Goal: Information Seeking & Learning: Learn about a topic

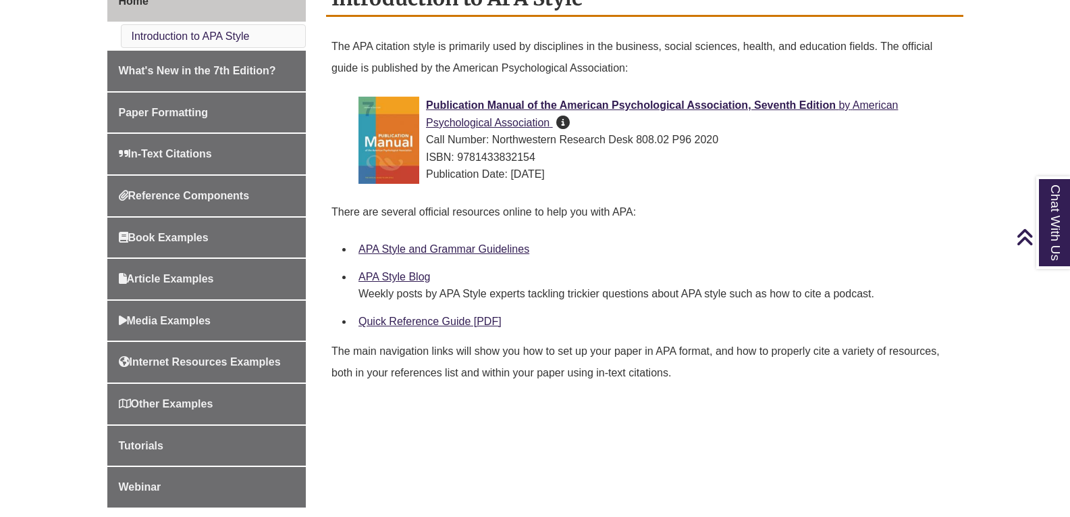
scroll to position [399, 0]
click at [498, 247] on link "APA Style and Grammar Guidelines" at bounding box center [444, 247] width 171 height 11
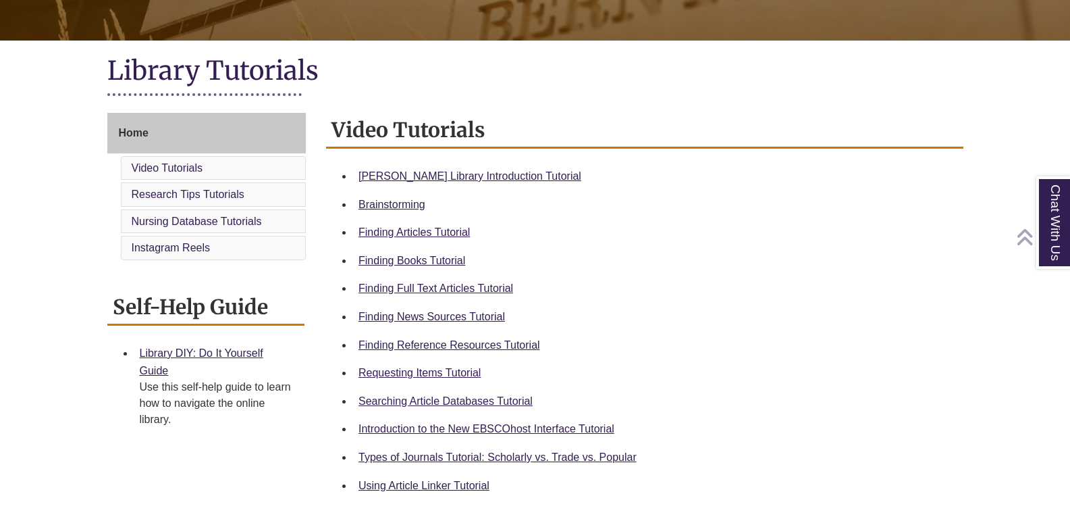
scroll to position [267, 0]
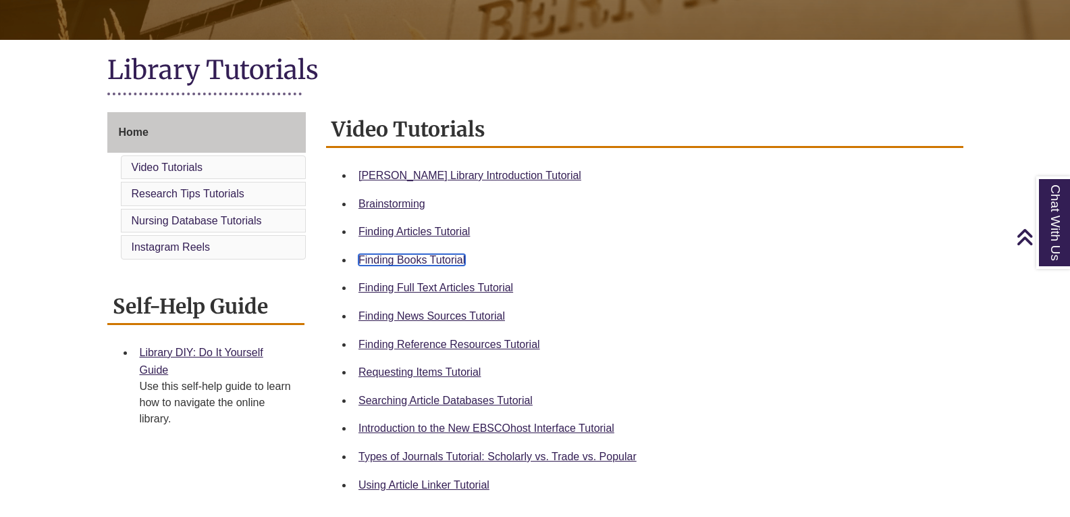
click at [437, 256] on link "Finding Books Tutorial" at bounding box center [412, 259] width 107 height 11
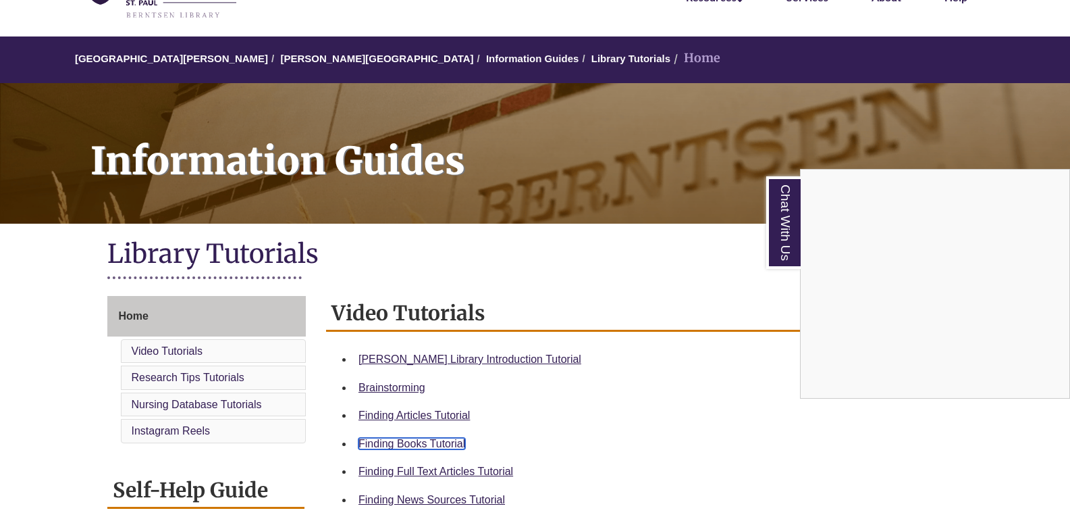
scroll to position [0, 0]
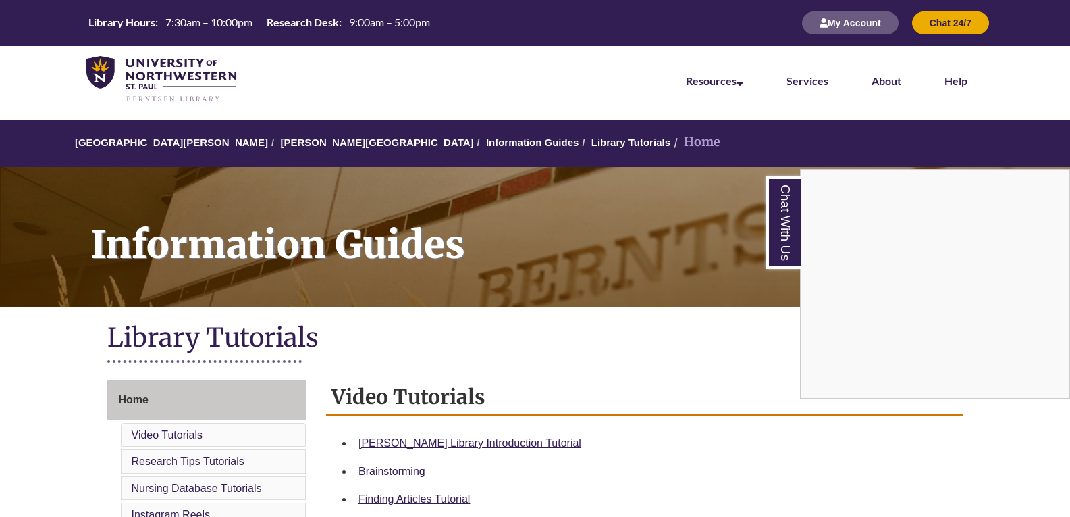
click at [322, 140] on div "Chat With Us" at bounding box center [535, 258] width 1070 height 517
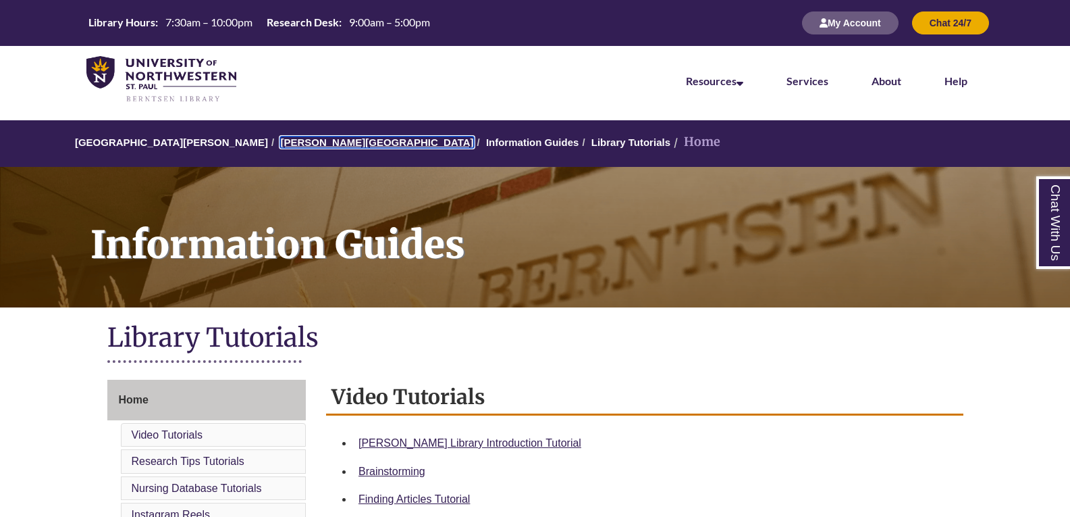
drag, startPoint x: 322, startPoint y: 140, endPoint x: 297, endPoint y: 147, distance: 25.9
click at [297, 147] on link "[PERSON_NAME][GEOGRAPHIC_DATA]" at bounding box center [376, 141] width 193 height 11
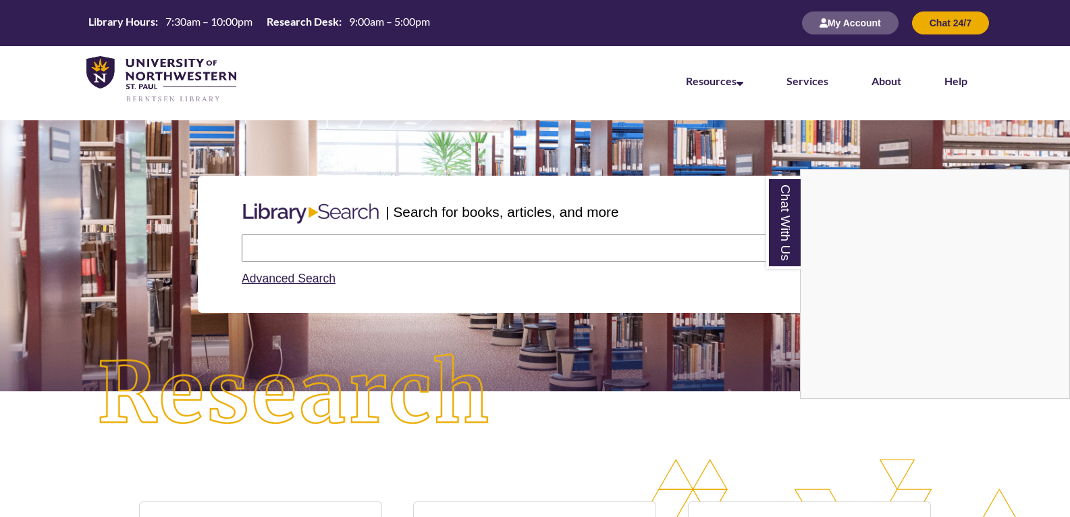
click at [384, 247] on div "Chat With Us" at bounding box center [535, 258] width 1070 height 517
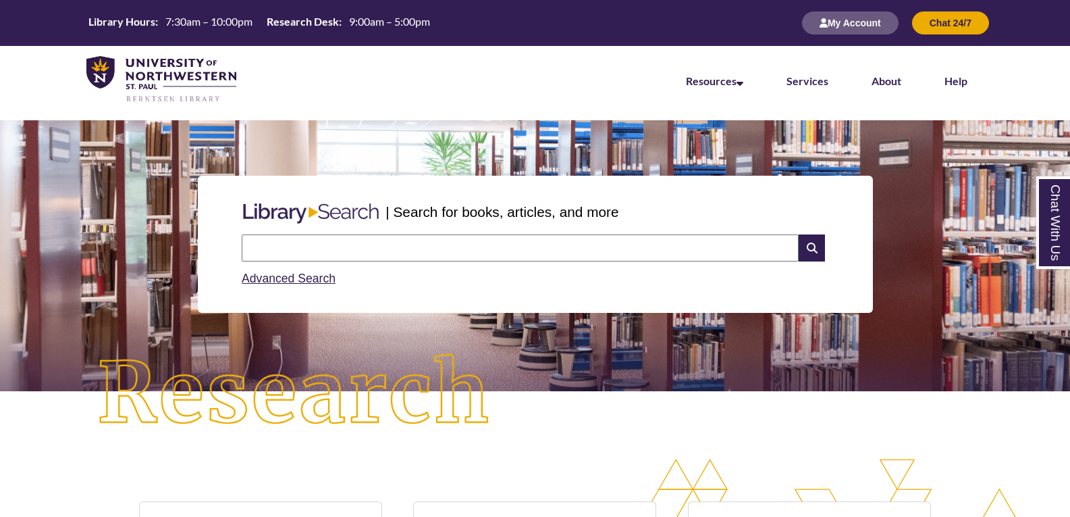
click at [387, 251] on input "text" at bounding box center [520, 247] width 557 height 27
type input "**********"
click at [814, 243] on icon at bounding box center [812, 247] width 26 height 27
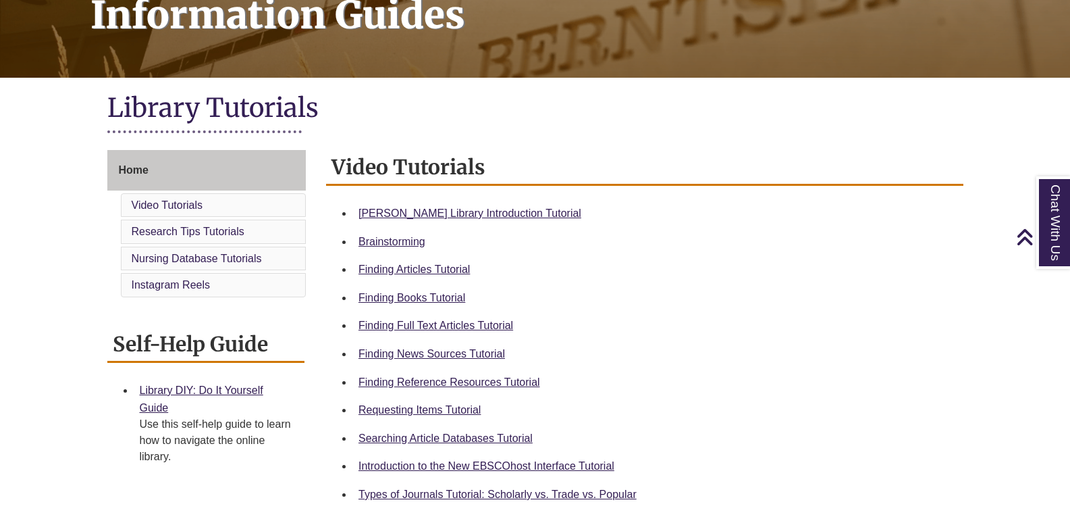
scroll to position [234, 0]
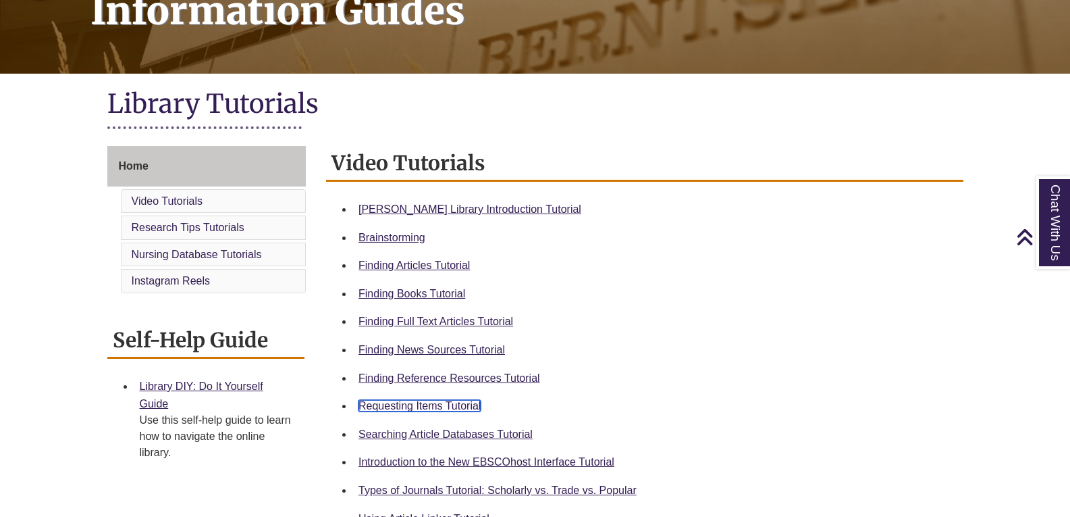
click at [433, 406] on link "Requesting Items Tutorial" at bounding box center [420, 405] width 122 height 11
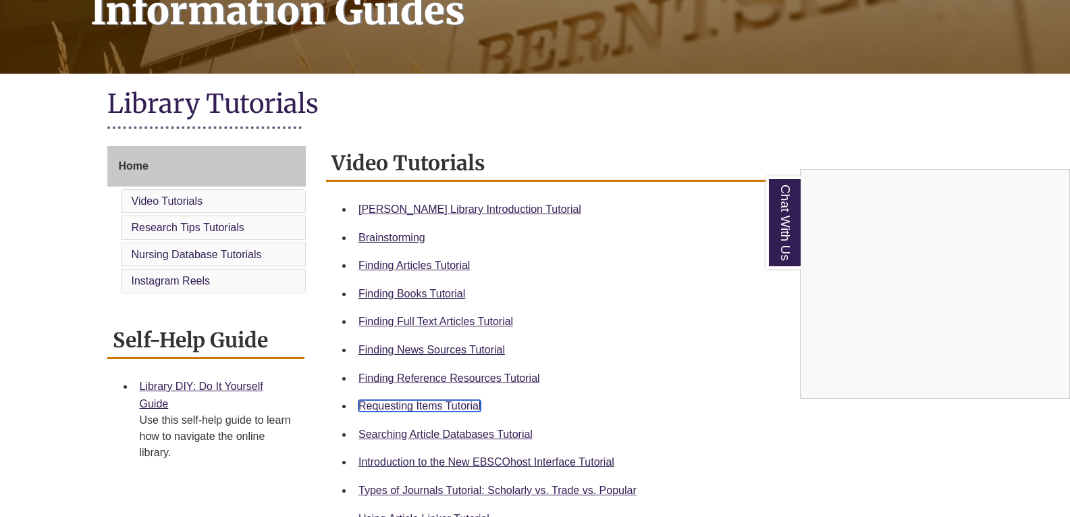
scroll to position [0, 0]
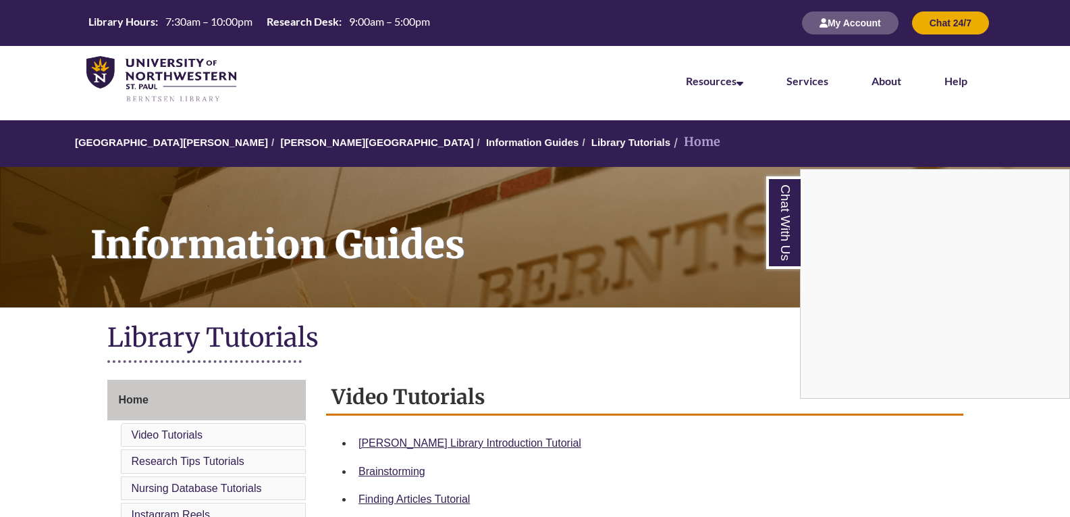
click at [305, 139] on div "Chat With Us" at bounding box center [535, 258] width 1070 height 517
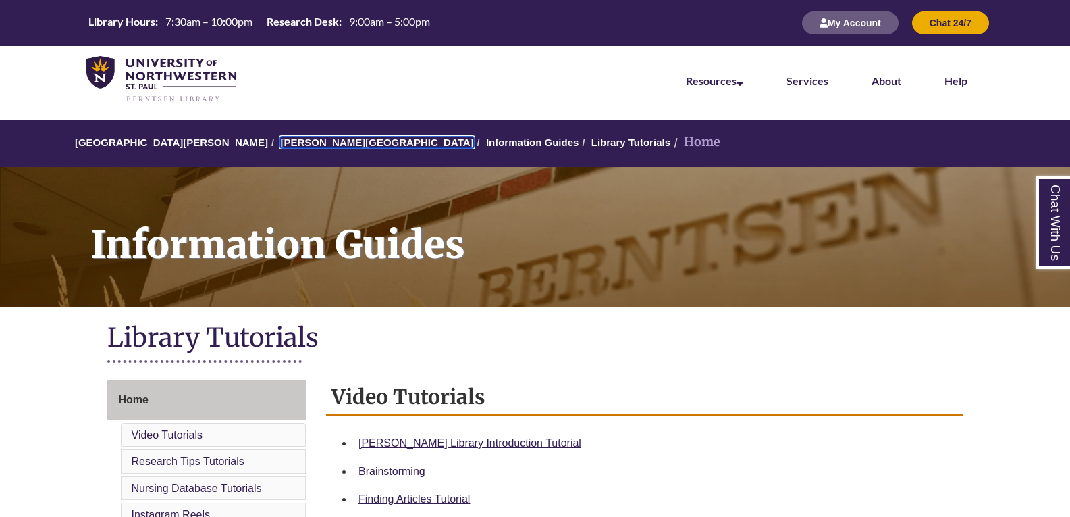
click at [305, 139] on link "[PERSON_NAME][GEOGRAPHIC_DATA]" at bounding box center [376, 141] width 193 height 11
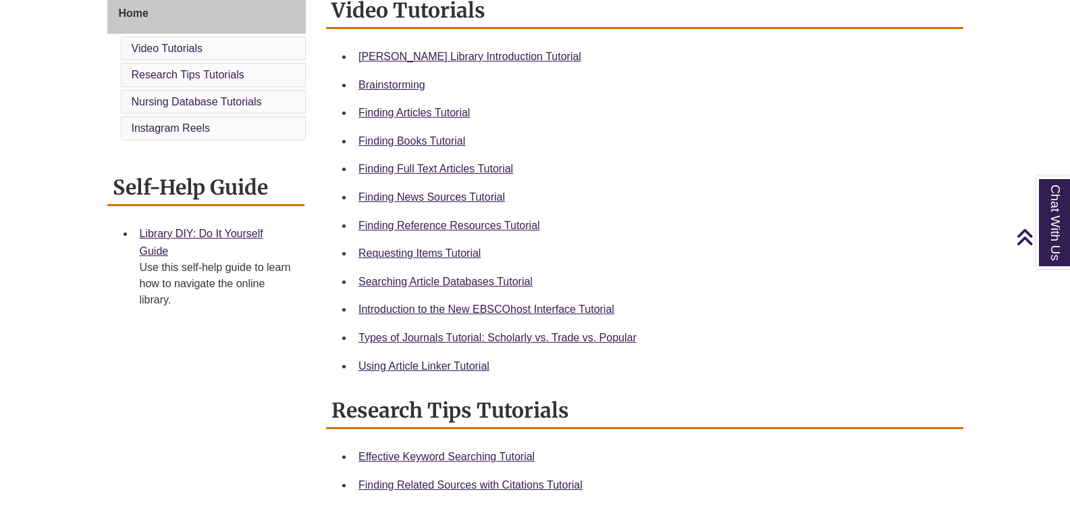
scroll to position [387, 0]
click at [469, 335] on link "Types of Journals Tutorial: Scholarly vs. Trade vs. Popular" at bounding box center [498, 336] width 278 height 11
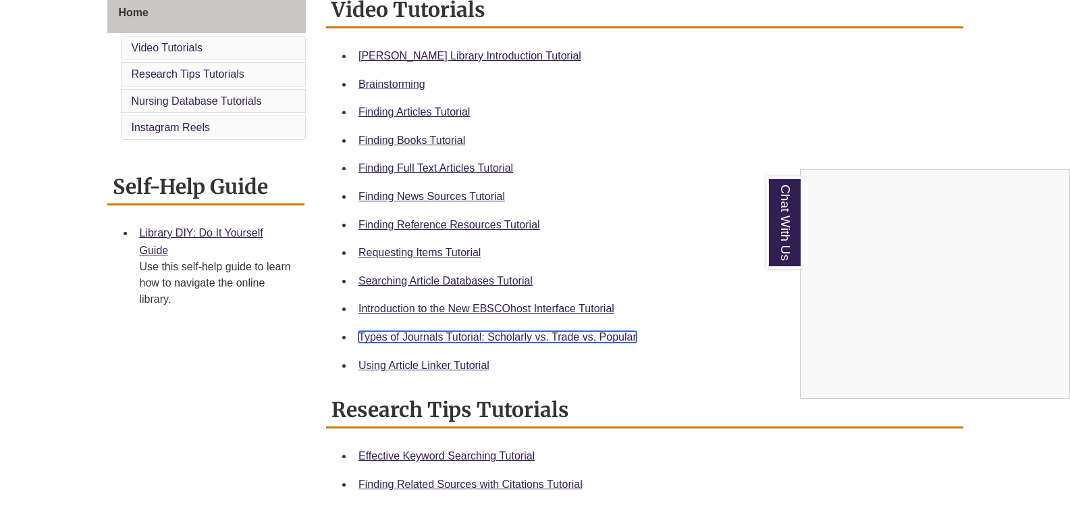
scroll to position [0, 0]
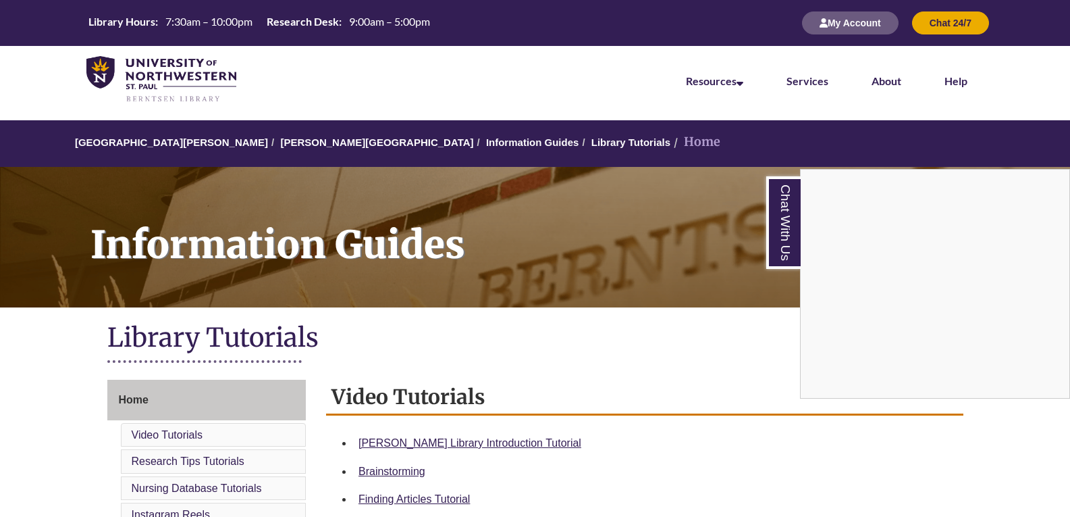
click at [283, 140] on div "Chat With Us" at bounding box center [535, 258] width 1070 height 517
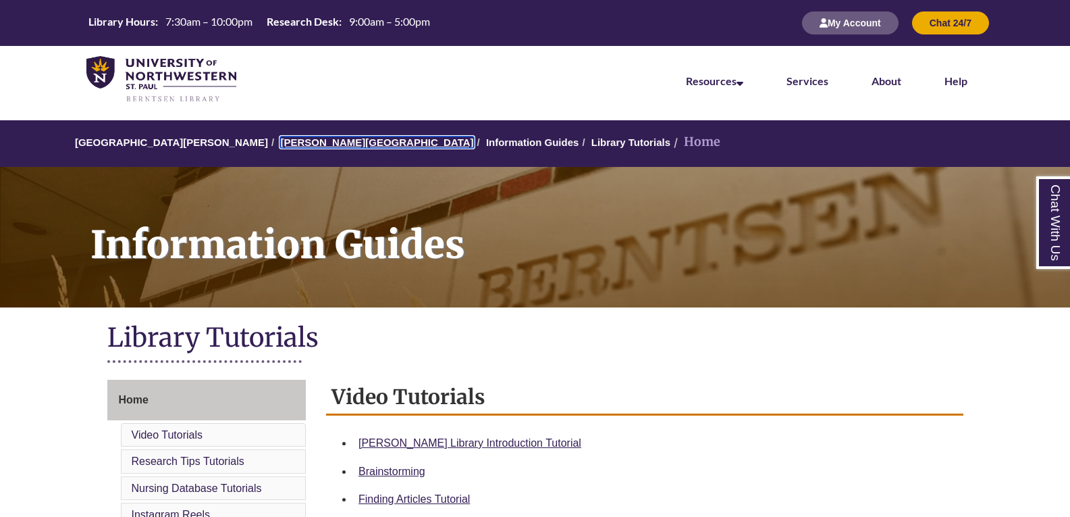
click at [283, 140] on link "[PERSON_NAME][GEOGRAPHIC_DATA]" at bounding box center [376, 141] width 193 height 11
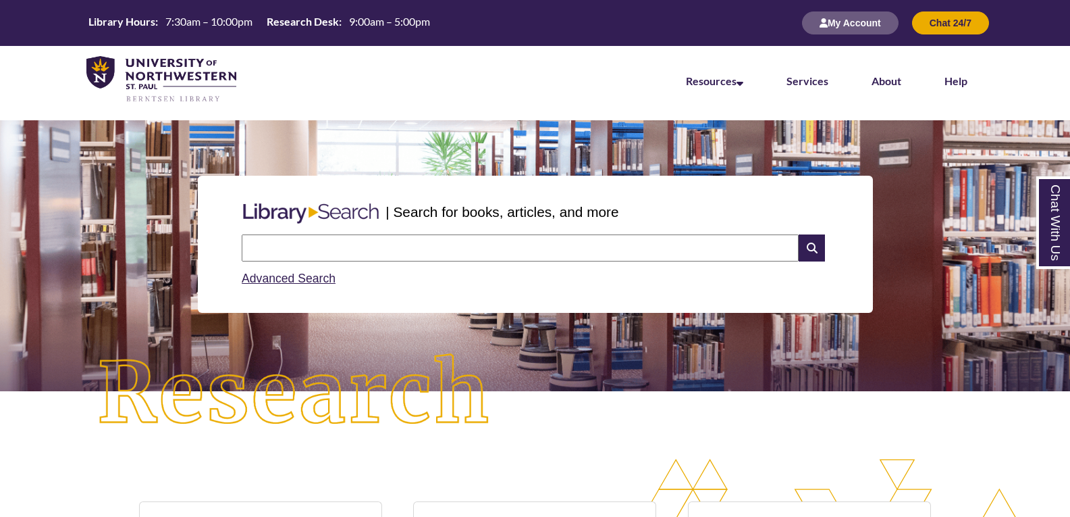
click at [346, 241] on input "text" at bounding box center [520, 247] width 557 height 27
type input "**********"
click at [816, 248] on icon at bounding box center [812, 247] width 26 height 27
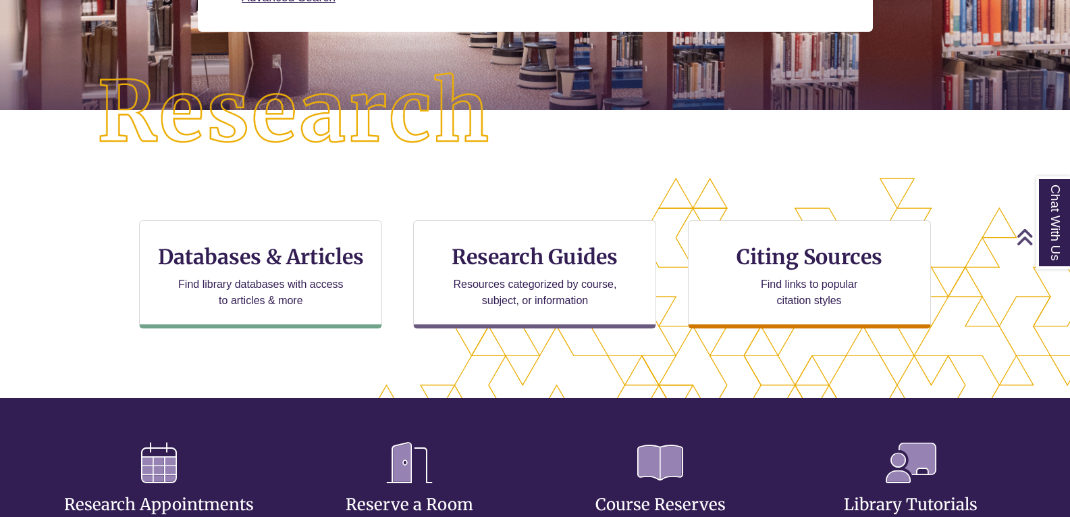
scroll to position [282, 0]
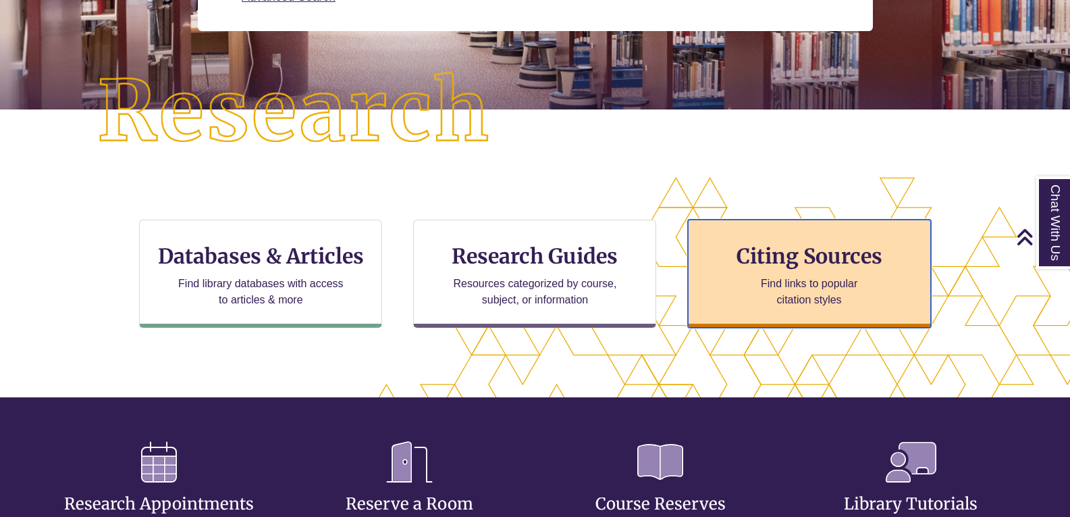
click at [799, 266] on h3 "Citing Sources" at bounding box center [809, 256] width 165 height 26
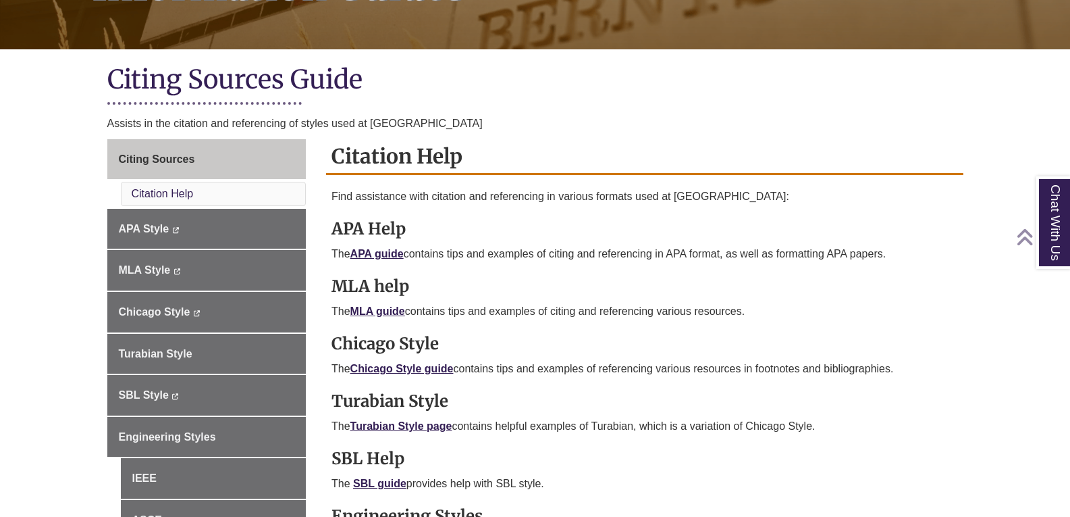
scroll to position [259, 0]
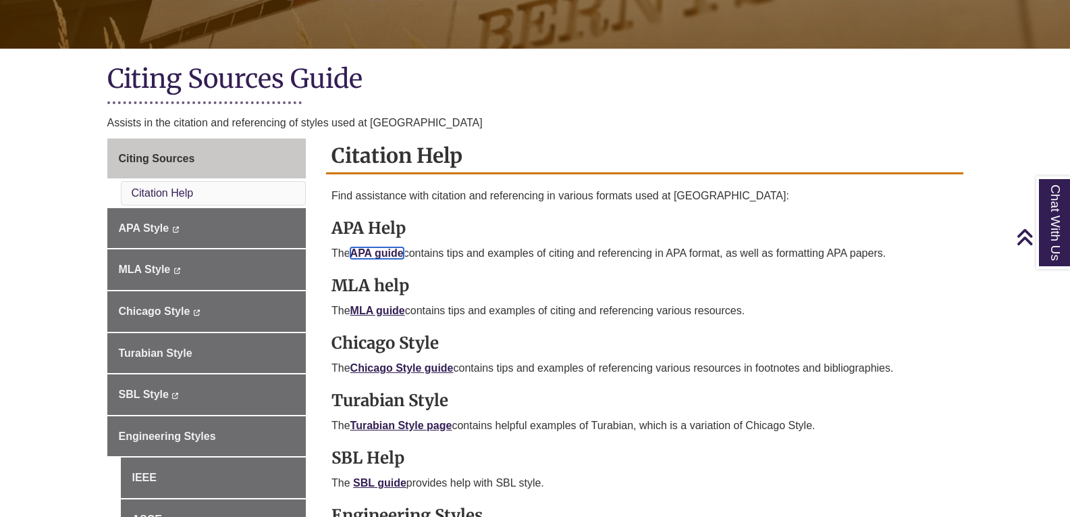
click at [382, 250] on link "APA guide" at bounding box center [376, 252] width 53 height 11
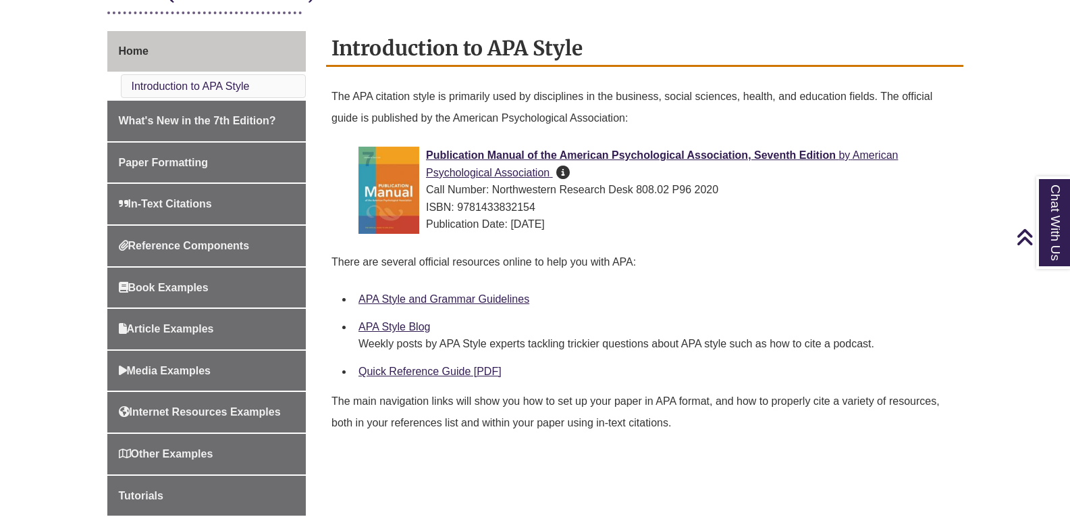
scroll to position [350, 0]
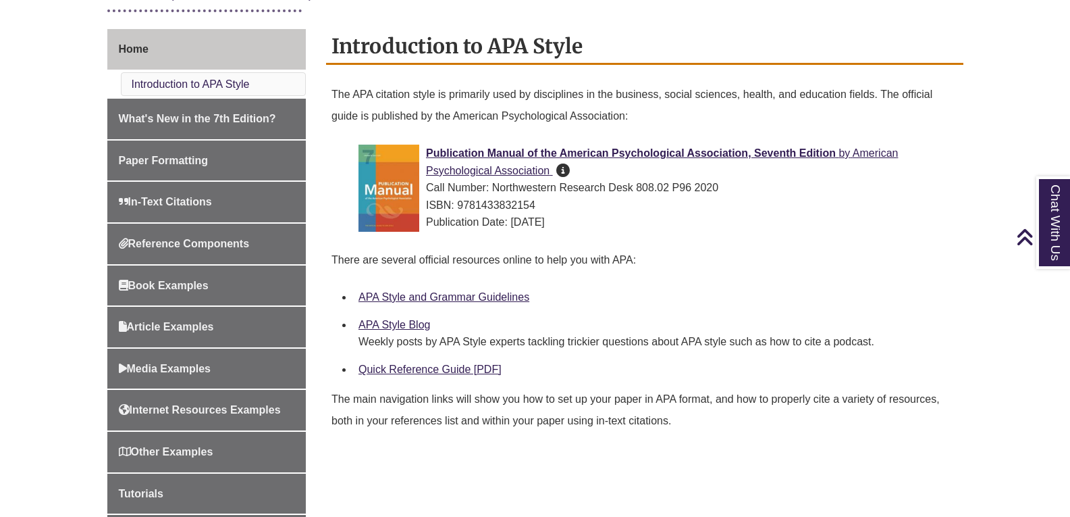
click at [447, 362] on div "Quick Reference Guide [PDF]" at bounding box center [656, 370] width 594 height 18
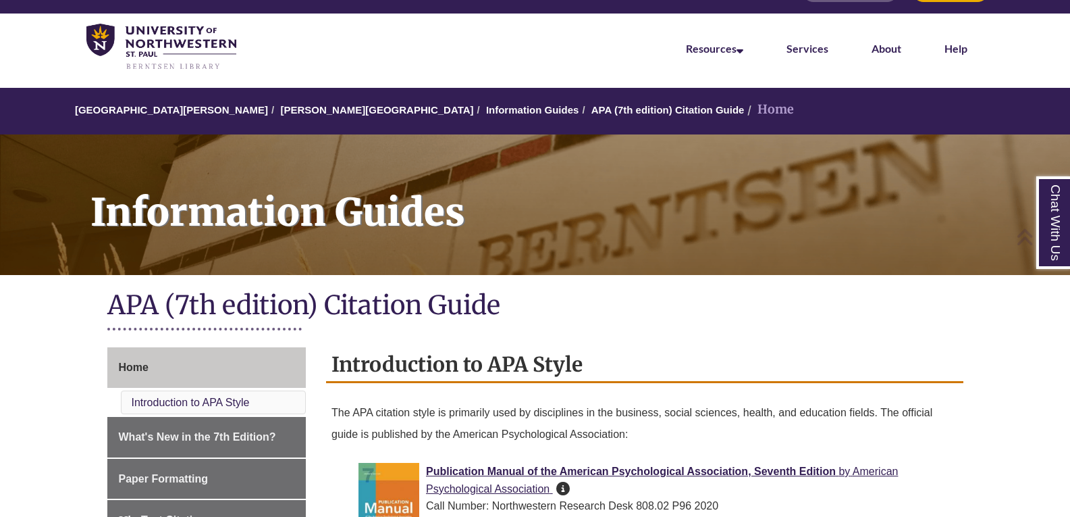
scroll to position [0, 0]
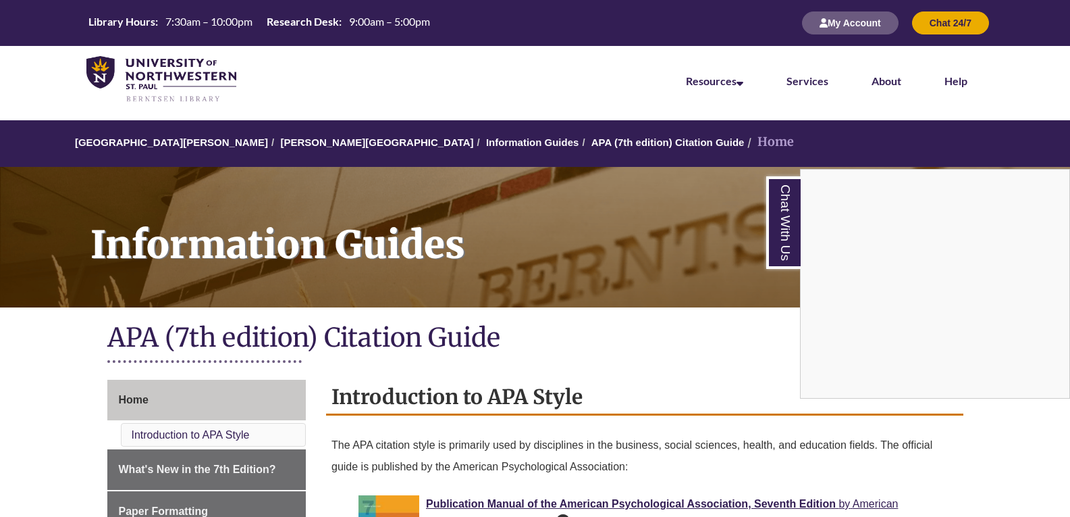
click at [373, 75] on nav "Resources Find Resources Library Search Databases & Articles Interlibrary Loan …" at bounding box center [535, 80] width 1070 height 68
click at [309, 138] on div "Chat With Us" at bounding box center [535, 258] width 1070 height 517
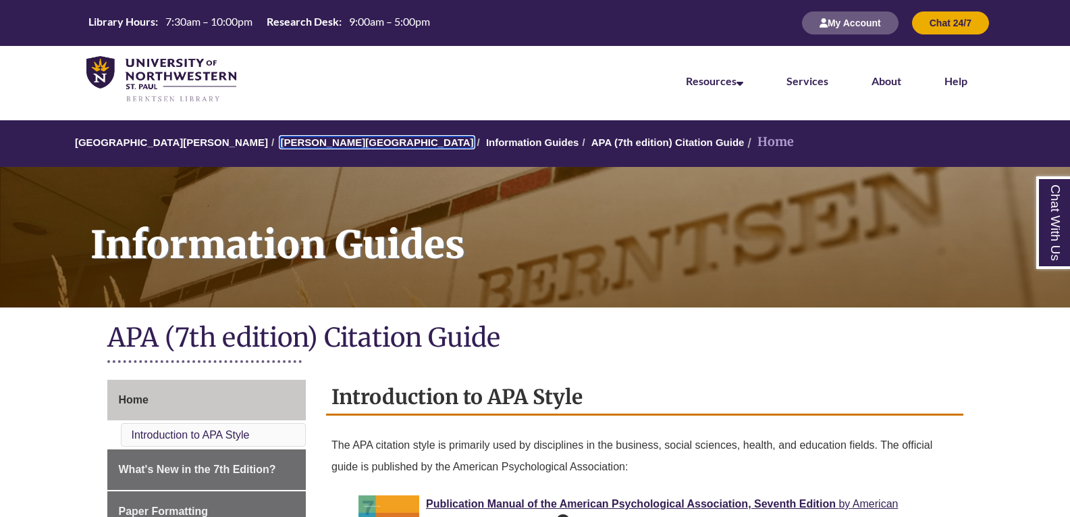
click at [309, 138] on link "[PERSON_NAME][GEOGRAPHIC_DATA]" at bounding box center [376, 141] width 193 height 11
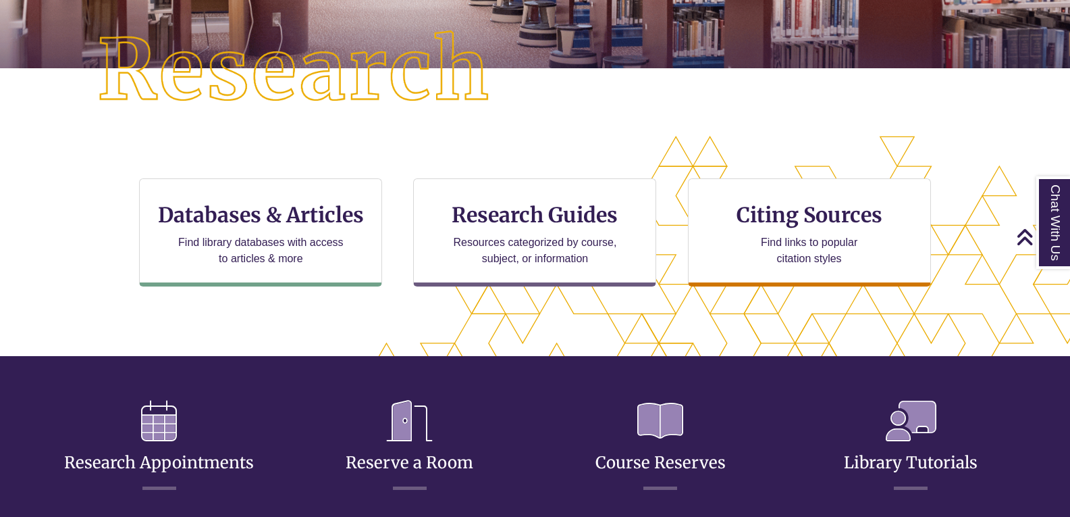
scroll to position [321, 0]
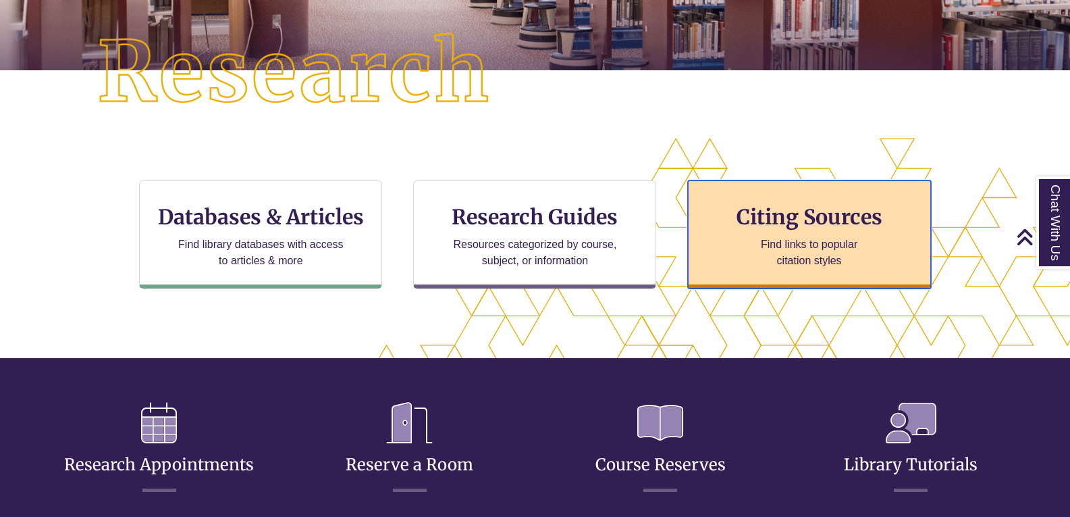
click at [858, 219] on h3 "Citing Sources" at bounding box center [809, 217] width 165 height 26
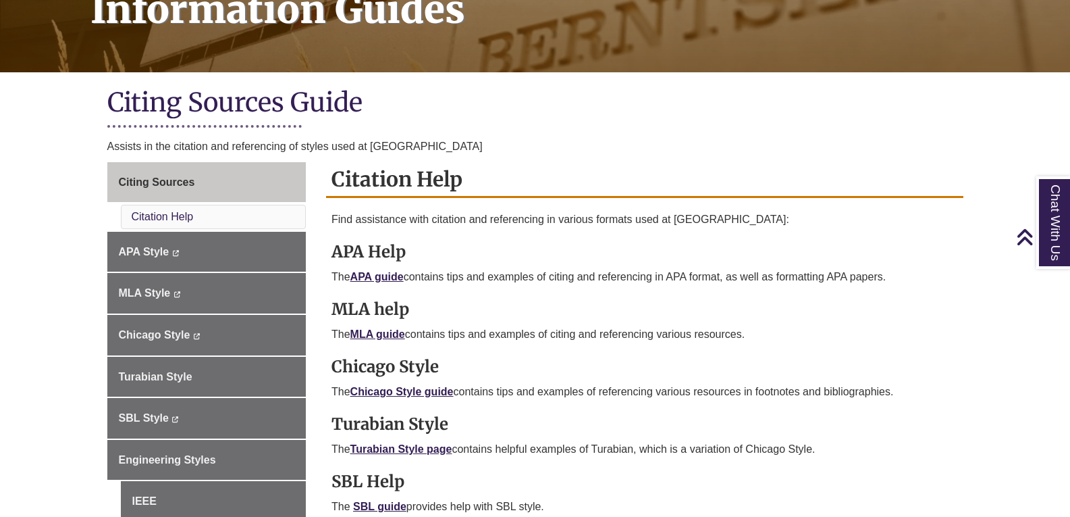
scroll to position [256, 0]
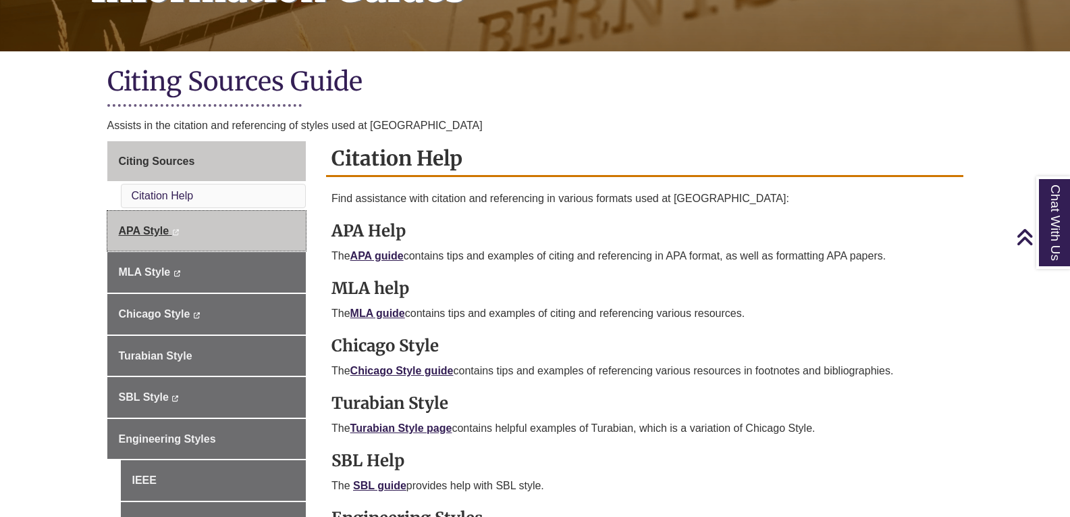
click at [223, 238] on link "APA Style This link opens in a new window This link opens in a new window" at bounding box center [206, 231] width 199 height 41
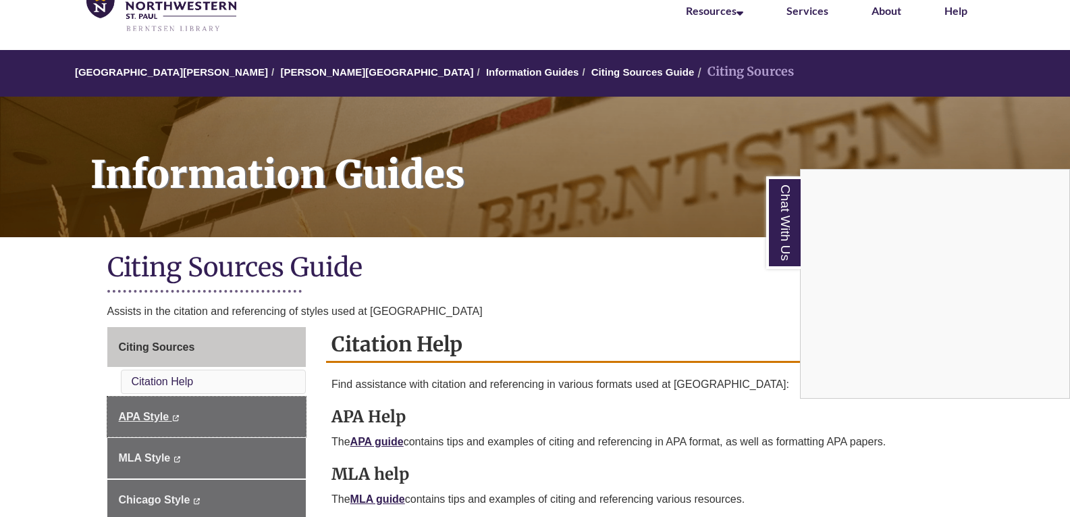
scroll to position [0, 0]
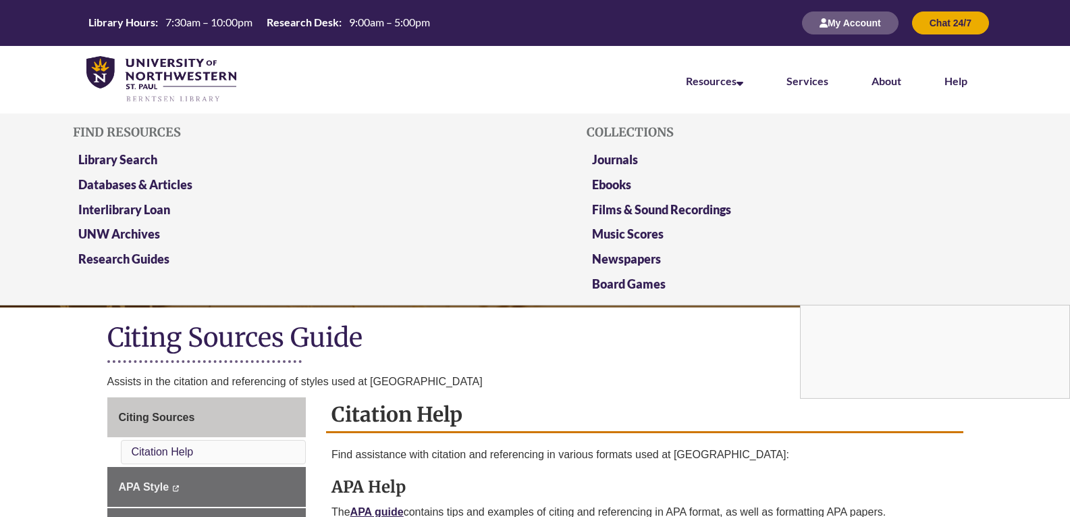
click at [698, 90] on li "Resources Find Resources Library Search Databases & Articles Interlibrary Loan …" at bounding box center [714, 80] width 101 height 68
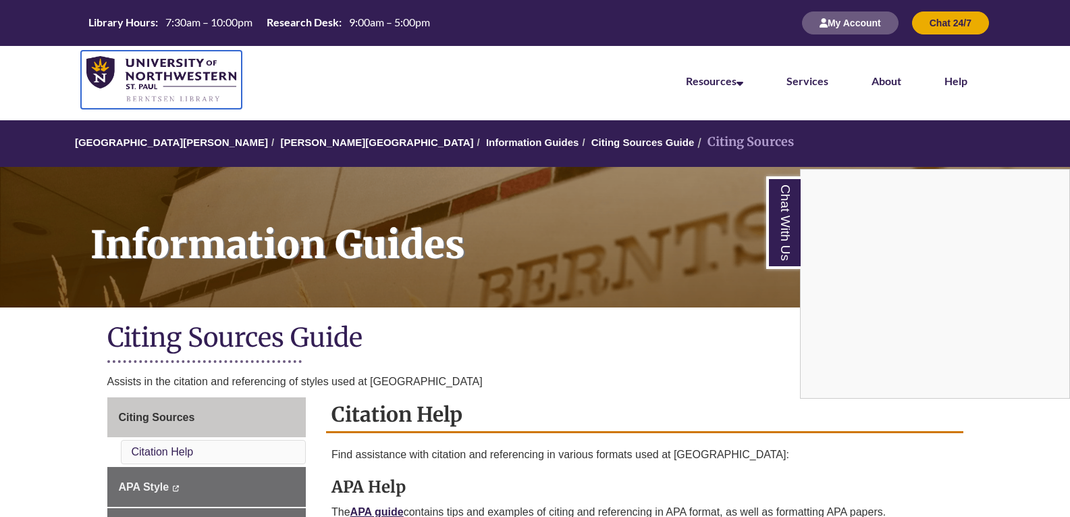
click at [154, 68] on img at bounding box center [161, 79] width 150 height 47
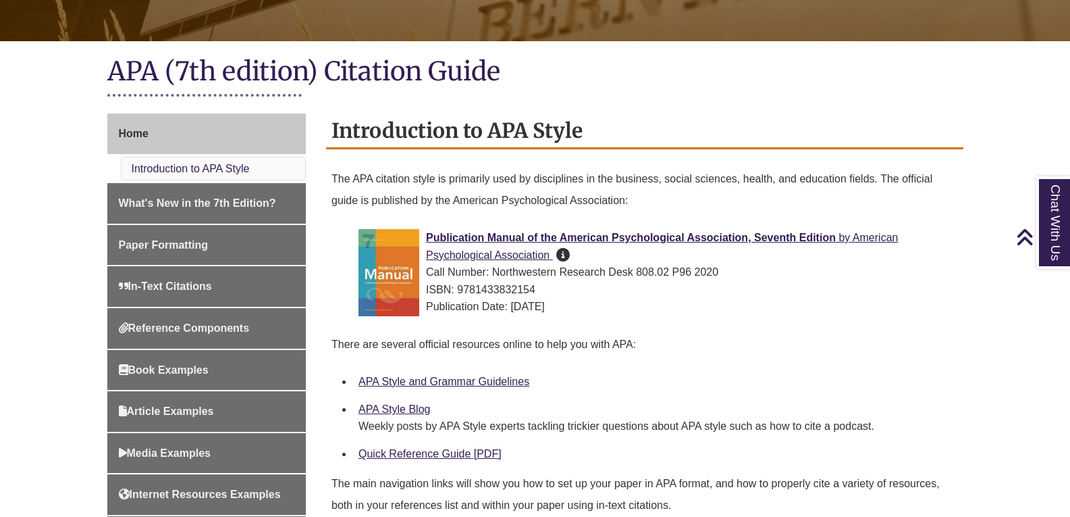
scroll to position [267, 0]
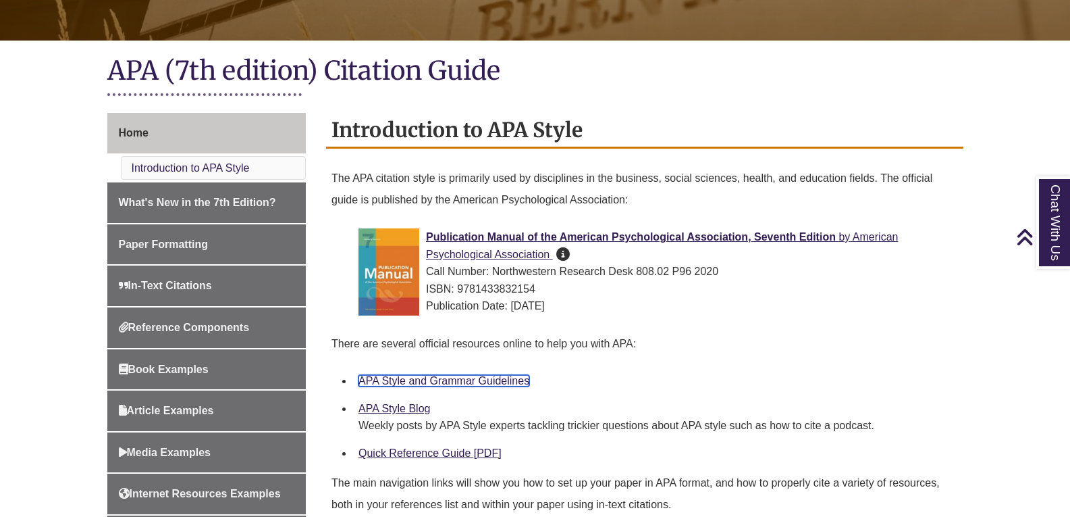
click at [486, 375] on link "APA Style and Grammar Guidelines" at bounding box center [444, 380] width 171 height 11
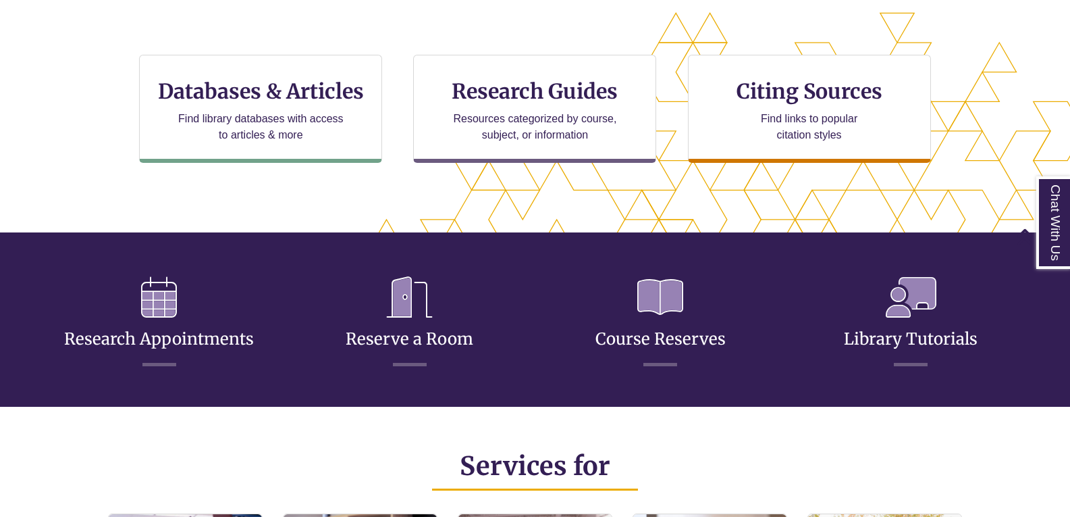
scroll to position [446, 0]
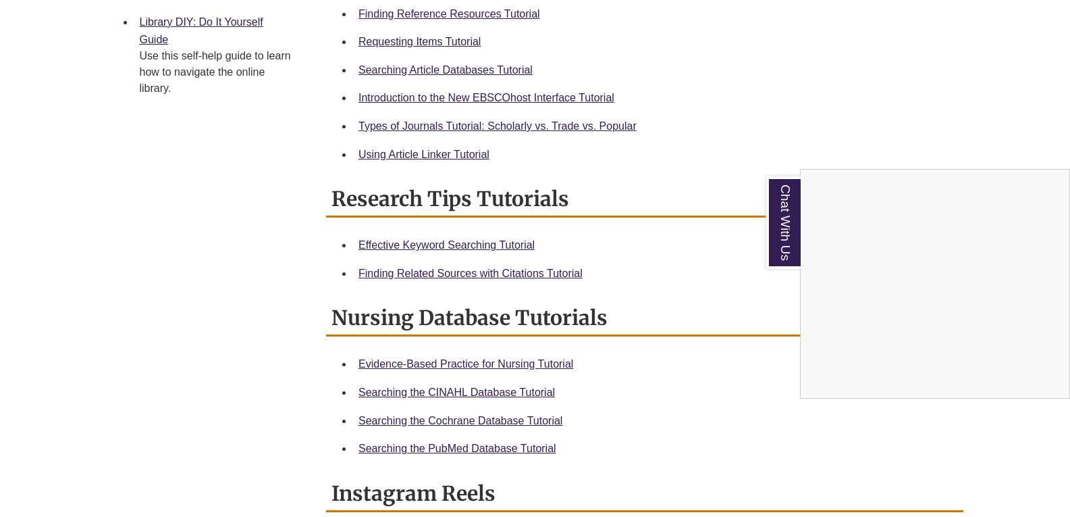
scroll to position [620, 0]
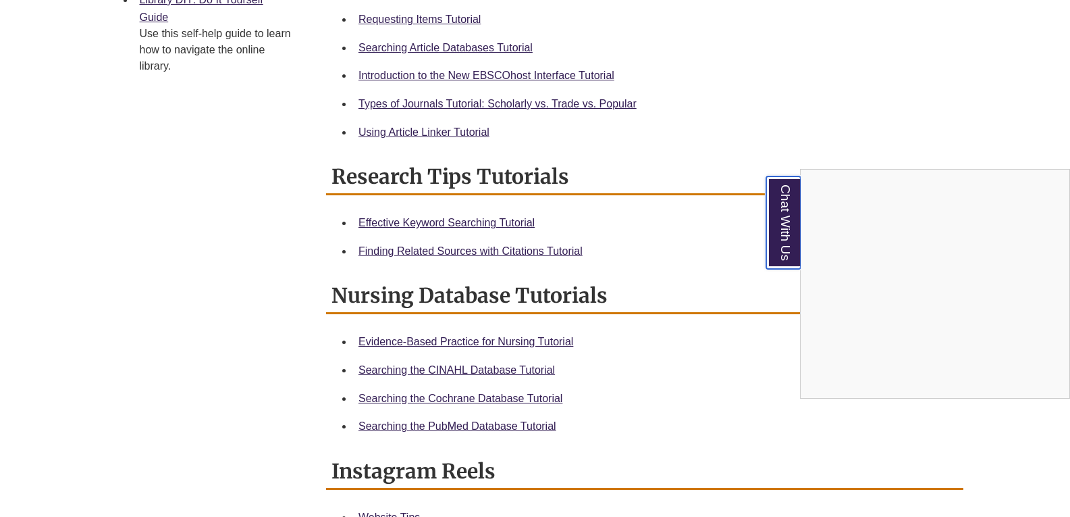
click at [787, 216] on link "Chat With Us" at bounding box center [783, 222] width 34 height 93
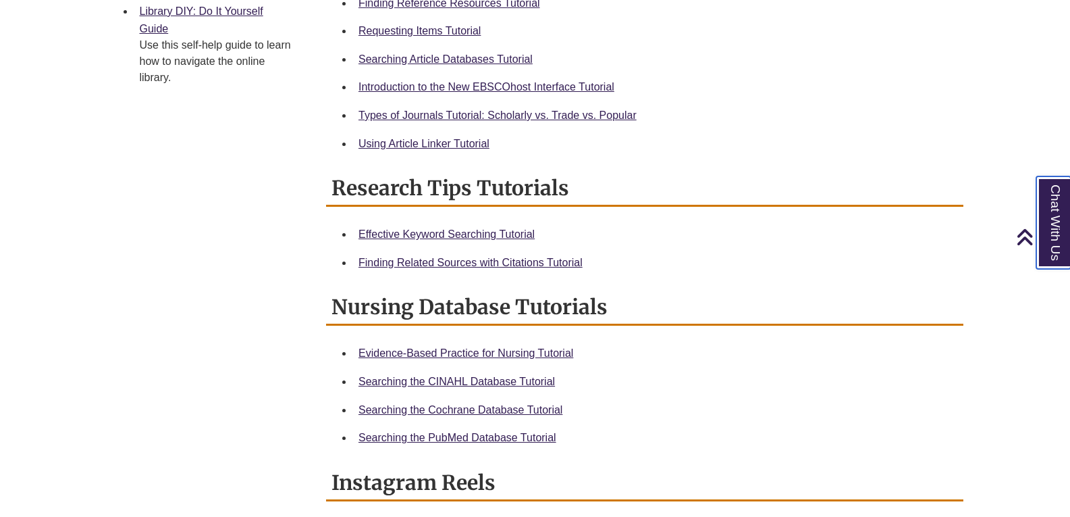
scroll to position [607, 0]
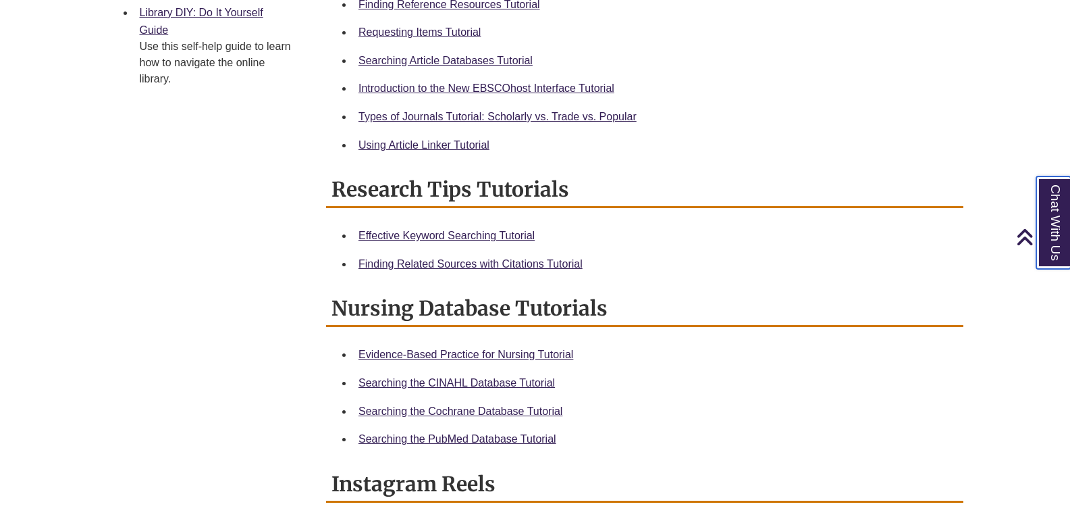
click at [1059, 215] on link "Chat With Us" at bounding box center [1053, 222] width 34 height 93
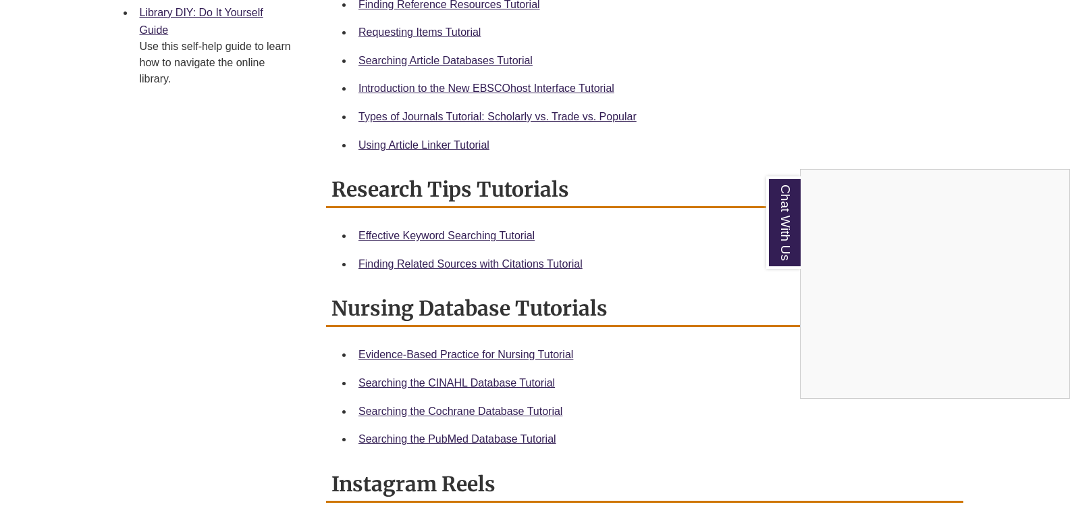
click at [880, 419] on div "Searching the Cochrane Database Tutorial" at bounding box center [656, 411] width 594 height 18
click at [780, 243] on link "Chat With Us" at bounding box center [783, 222] width 34 height 93
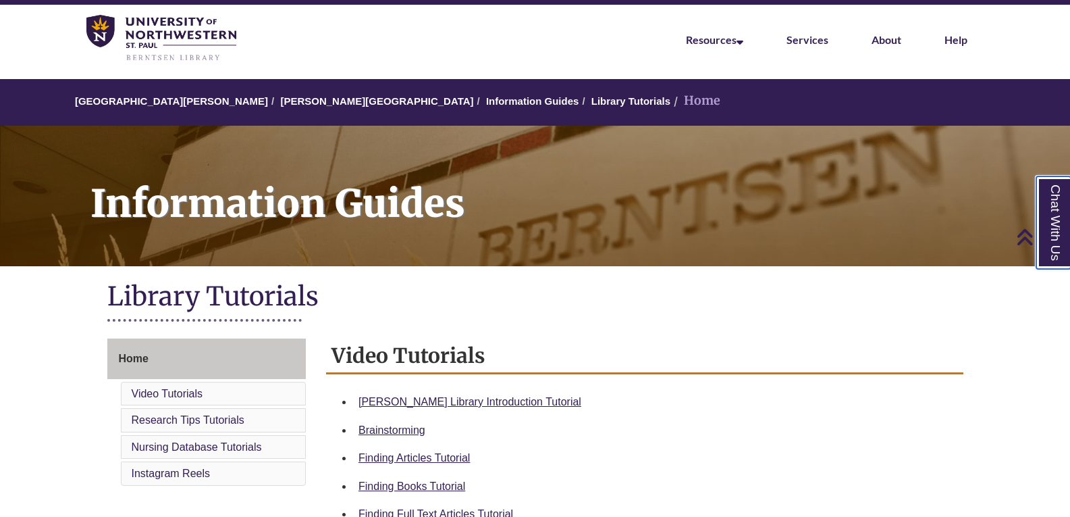
scroll to position [0, 0]
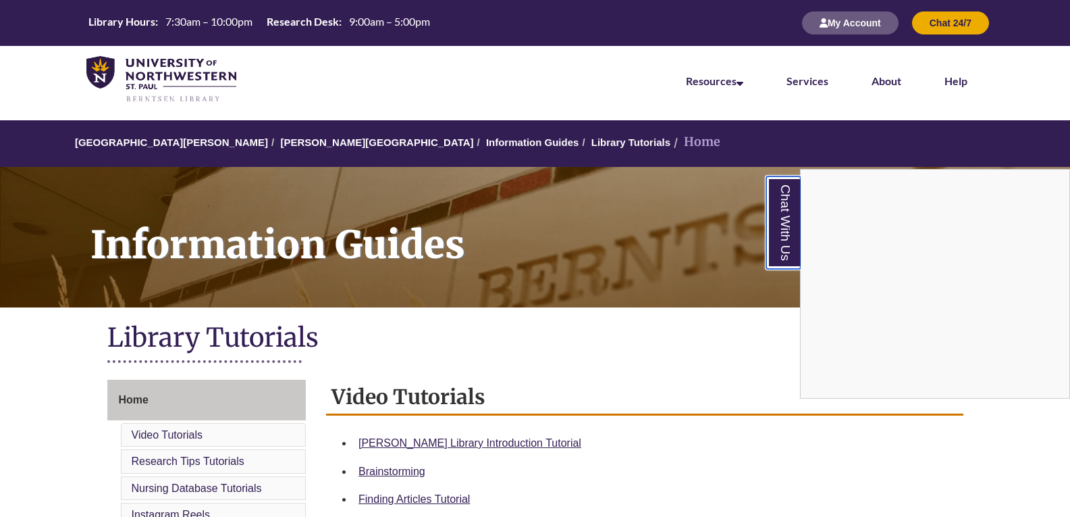
click at [772, 228] on link "Chat With Us" at bounding box center [783, 222] width 34 height 93
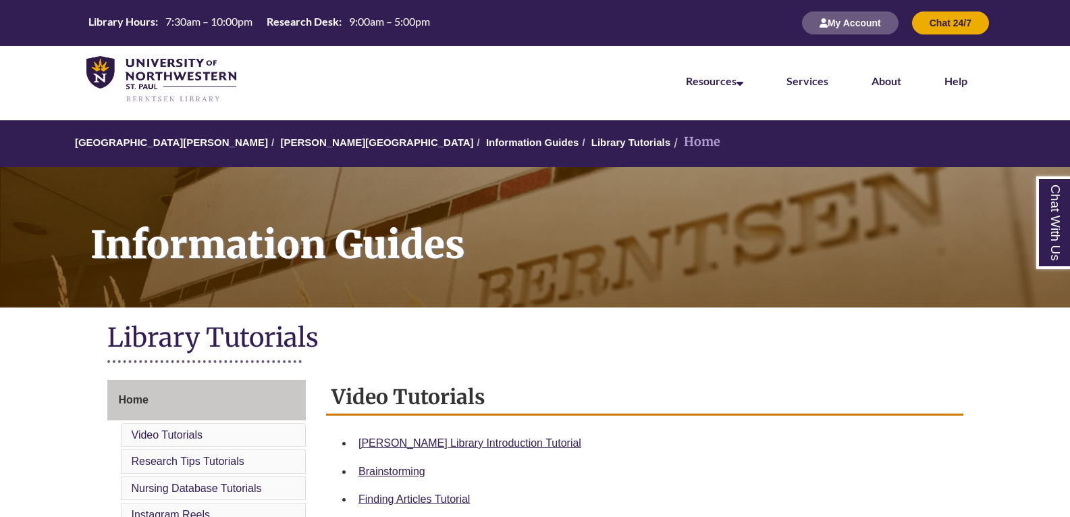
click at [305, 134] on li "[PERSON_NAME][GEOGRAPHIC_DATA]" at bounding box center [370, 142] width 205 height 16
click at [306, 138] on link "[PERSON_NAME][GEOGRAPHIC_DATA]" at bounding box center [376, 141] width 193 height 11
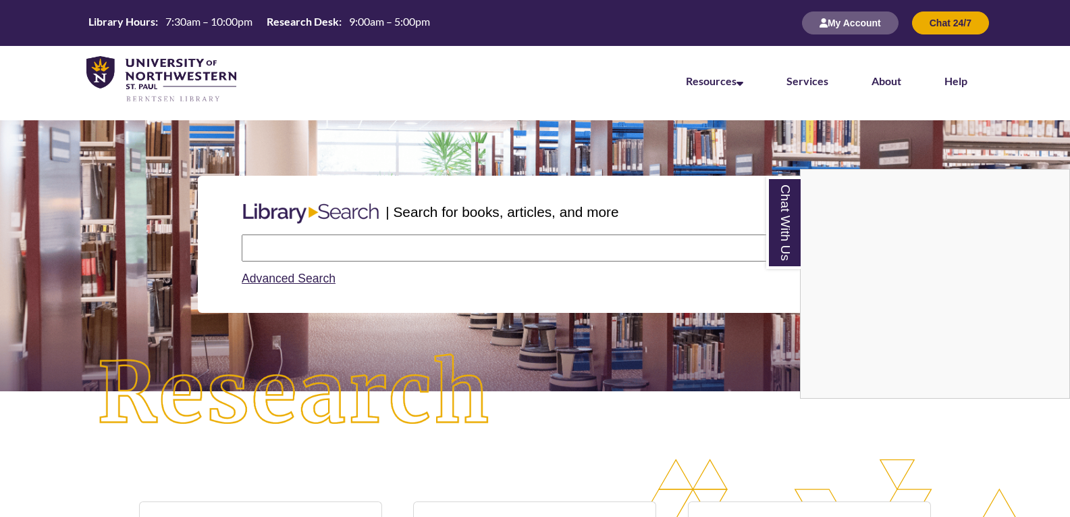
click at [380, 246] on div "Chat With Us" at bounding box center [535, 258] width 1070 height 517
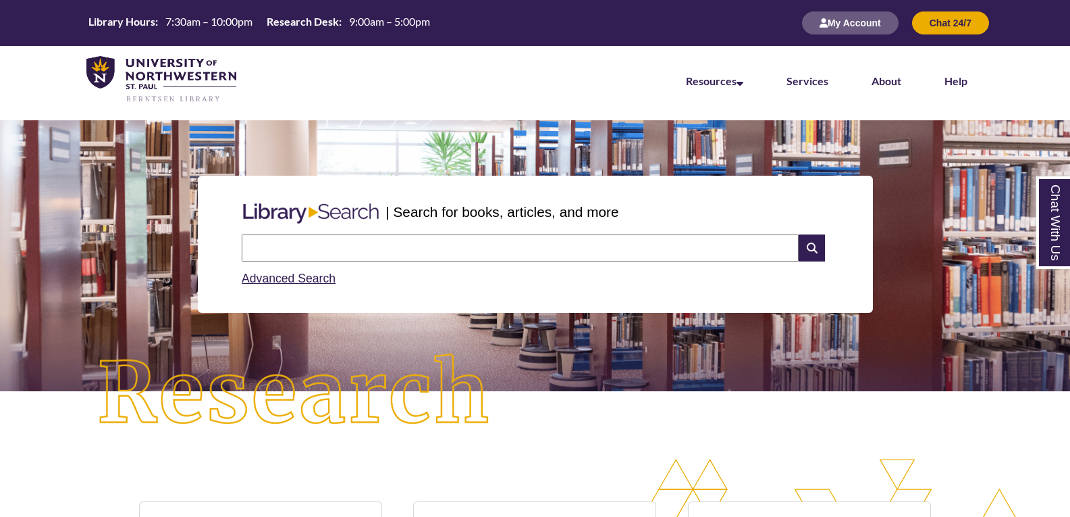
click at [379, 245] on input "text" at bounding box center [520, 247] width 557 height 27
paste input "**********"
type input "**********"
click at [820, 257] on icon at bounding box center [812, 247] width 26 height 27
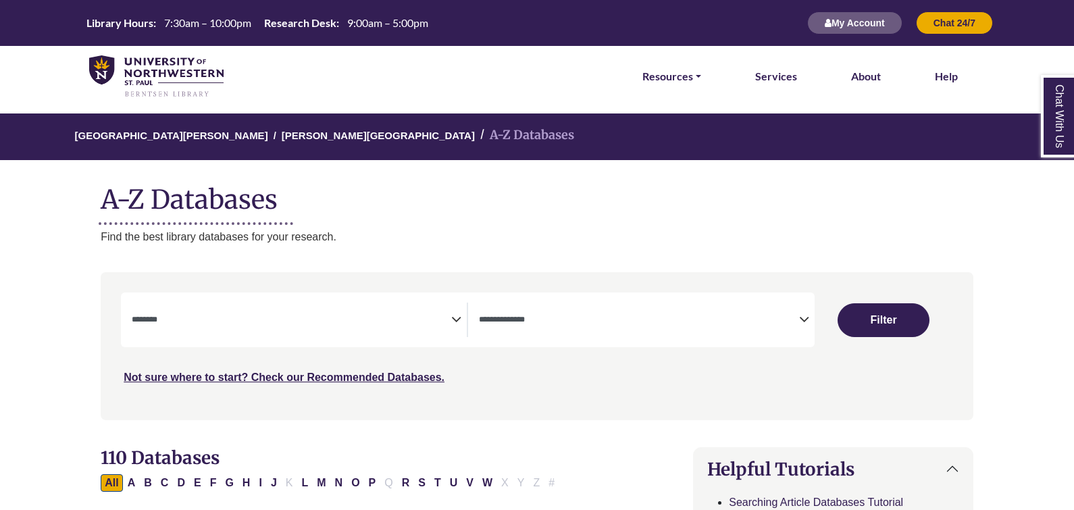
select select "Database Subject Filter"
select select "Database Types Filter"
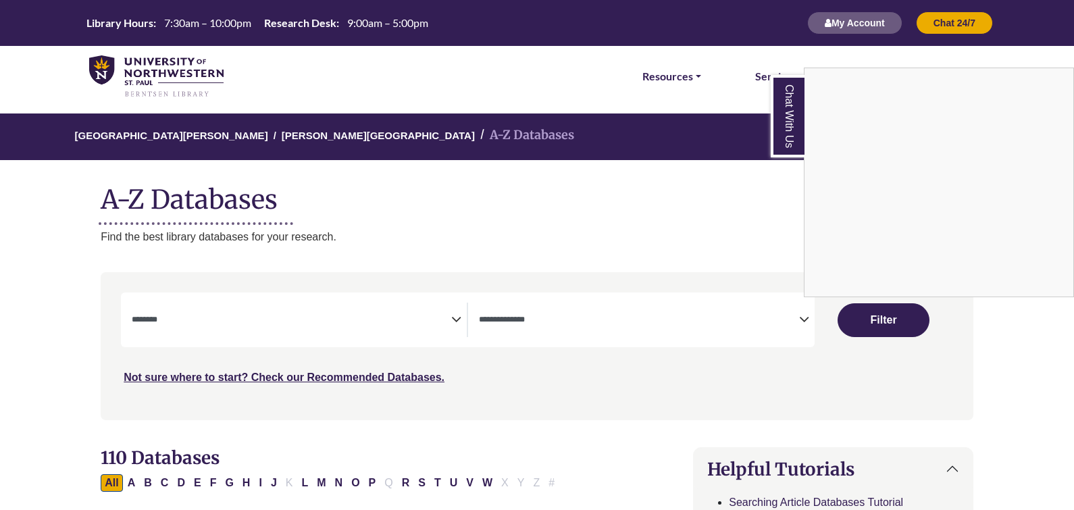
click at [455, 321] on div "Chat With Us" at bounding box center [537, 255] width 1074 height 510
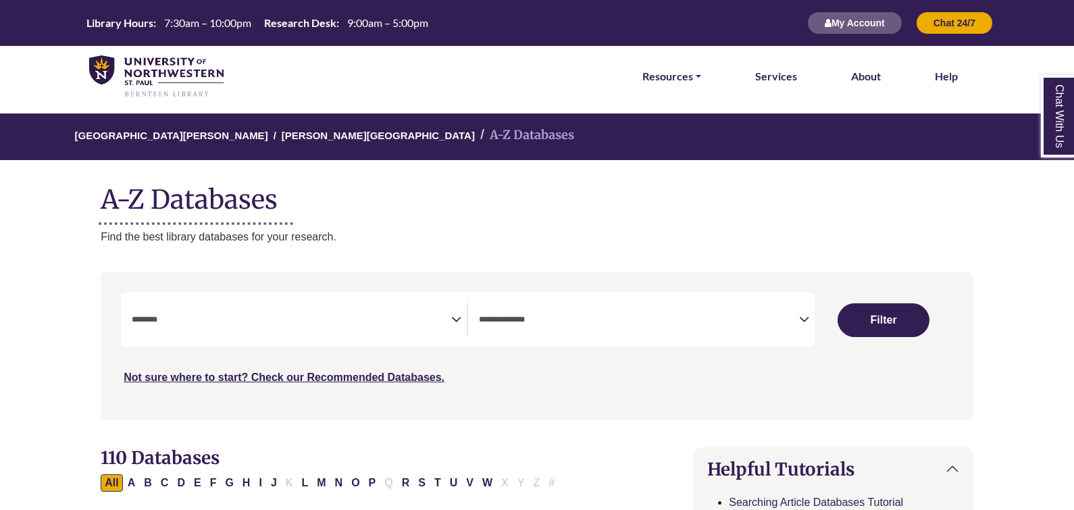
click at [398, 315] on span "Search filters" at bounding box center [291, 317] width 319 height 11
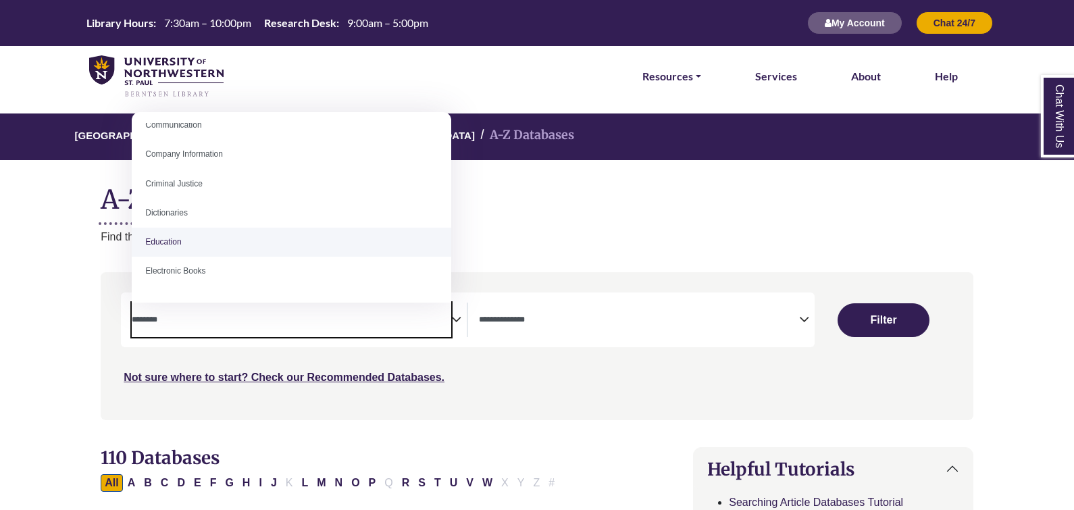
scroll to position [275, 0]
click at [199, 323] on textarea "Search" at bounding box center [291, 320] width 319 height 11
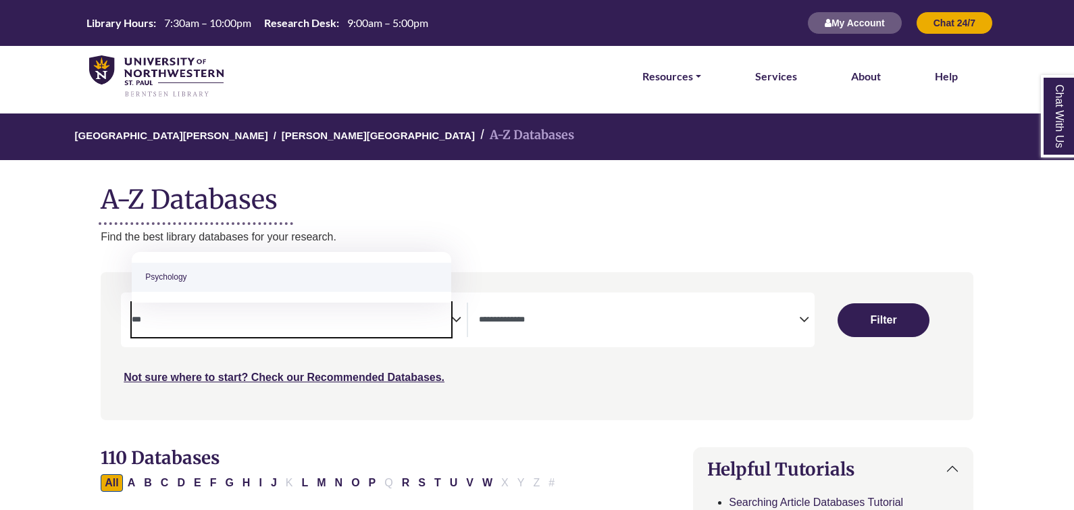
type textarea "***"
select select "*****"
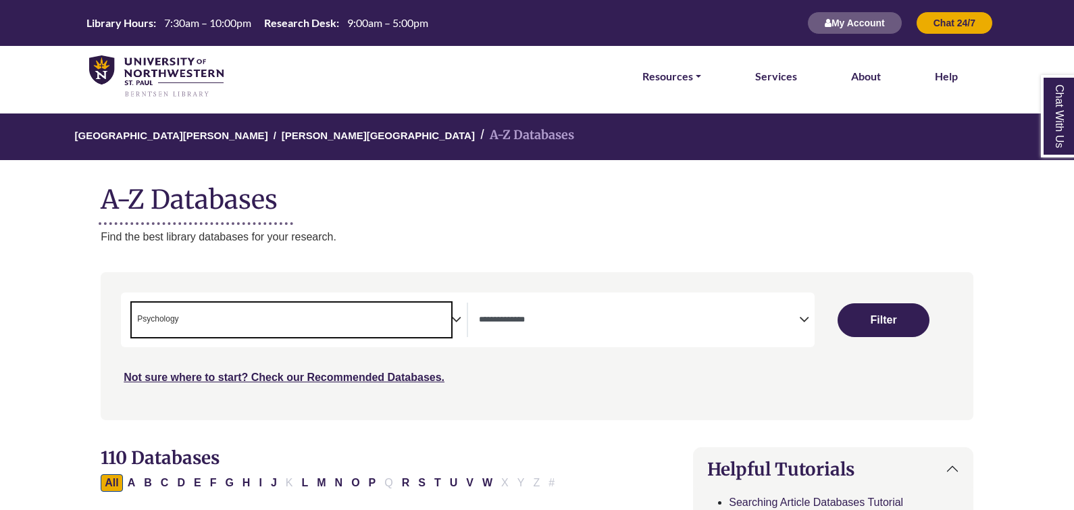
click at [251, 321] on span "× Psychology" at bounding box center [291, 320] width 319 height 34
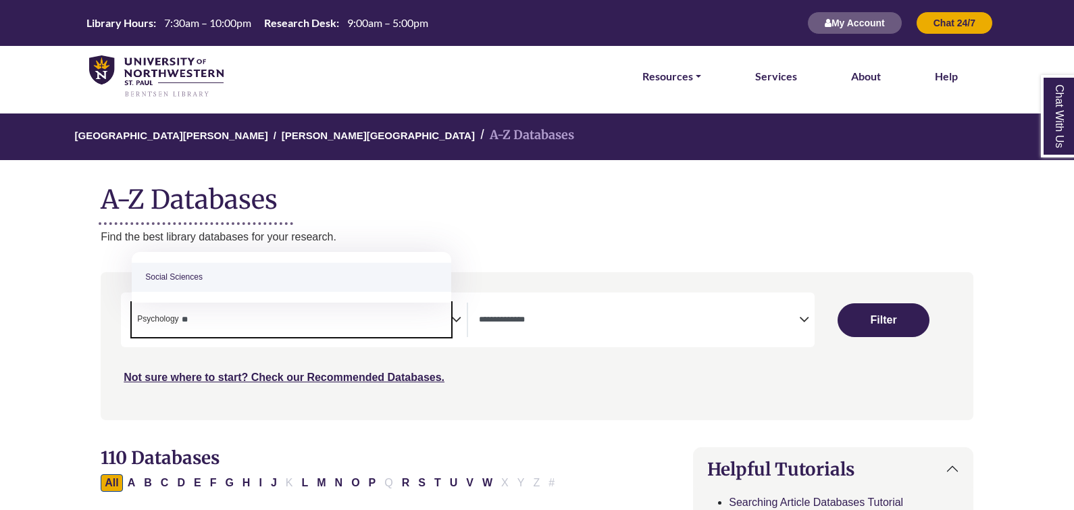
type textarea "*"
type textarea "*****"
select select "*****"
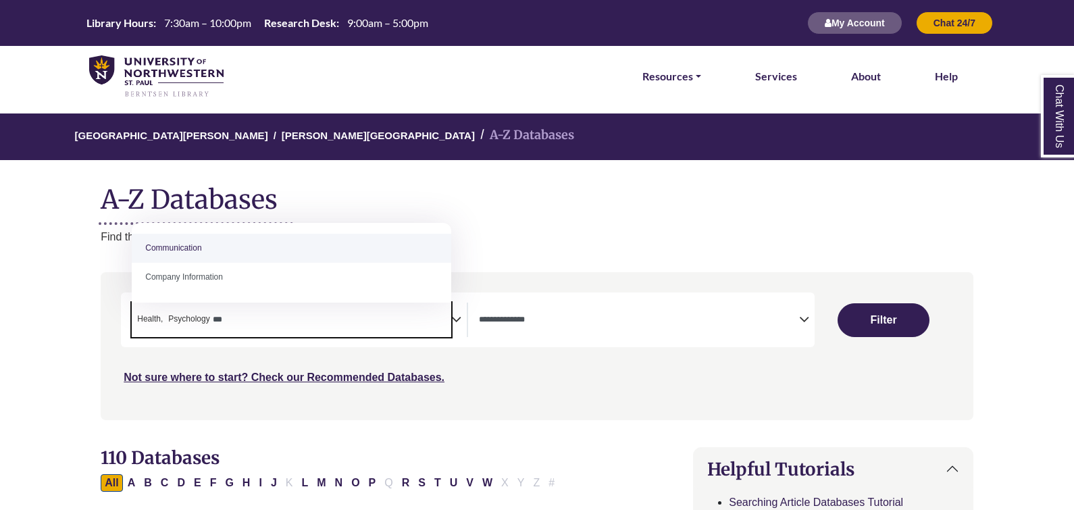
type textarea "***"
select select "*****"
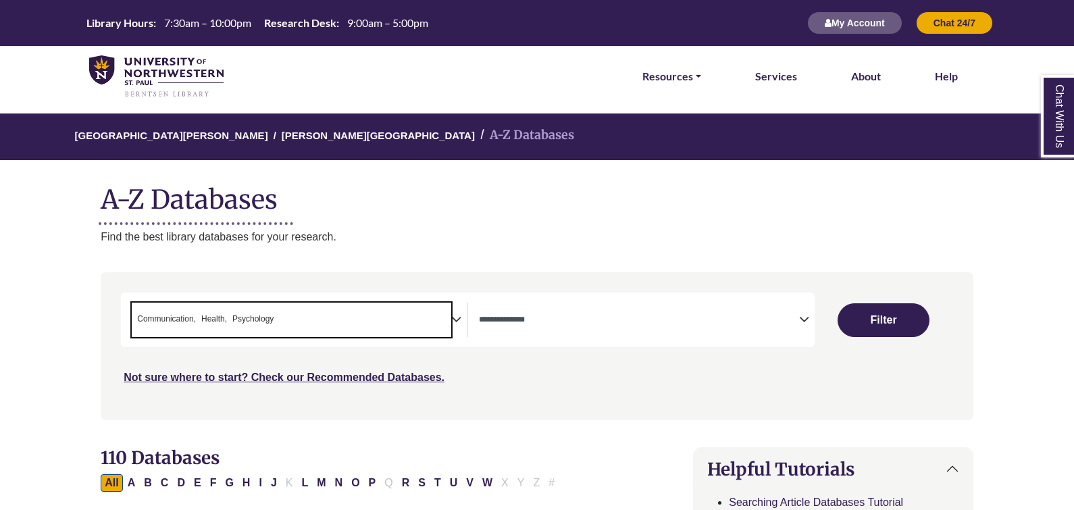
click at [792, 323] on textarea "Search" at bounding box center [638, 320] width 319 height 11
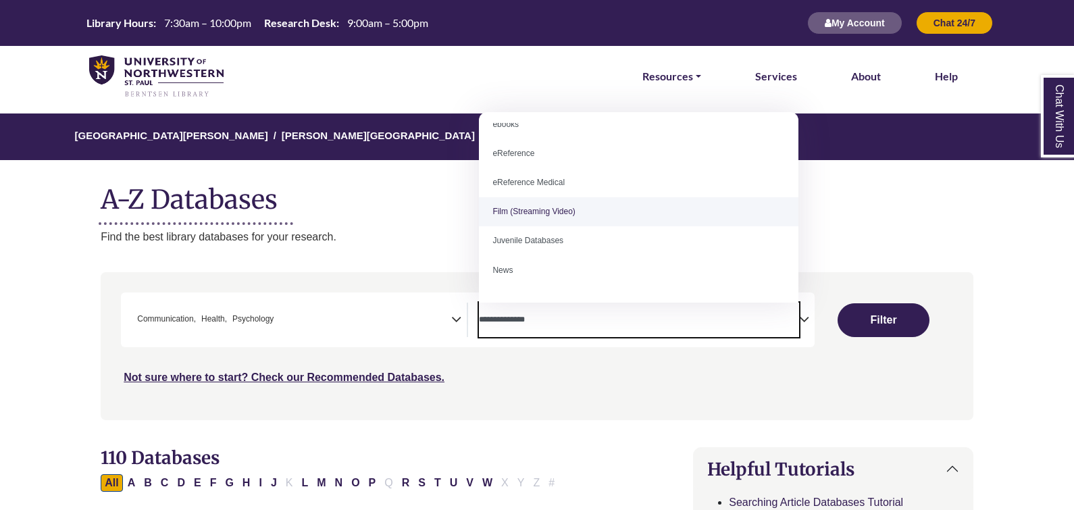
scroll to position [0, 0]
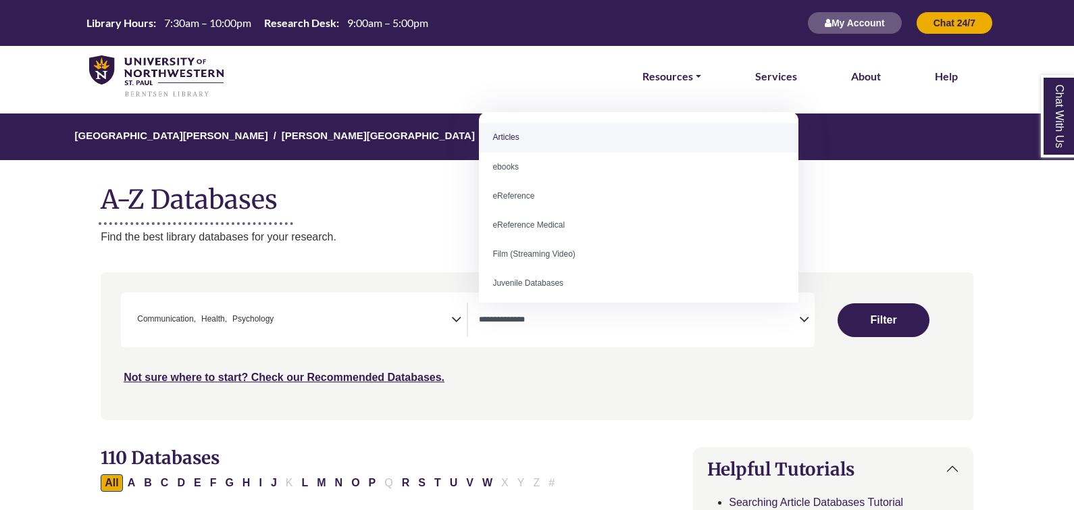
select select "*****"
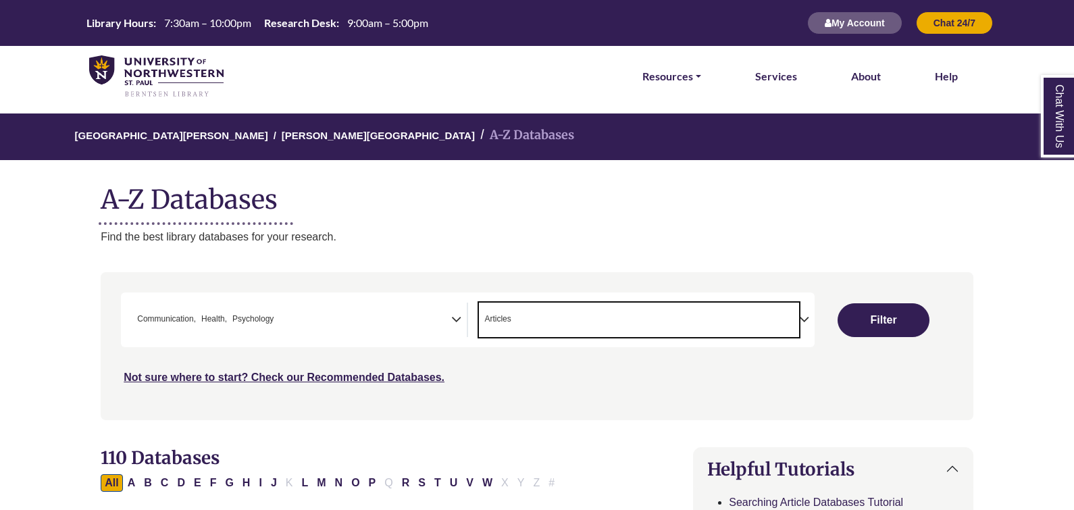
click at [647, 322] on span "× Articles" at bounding box center [638, 320] width 319 height 34
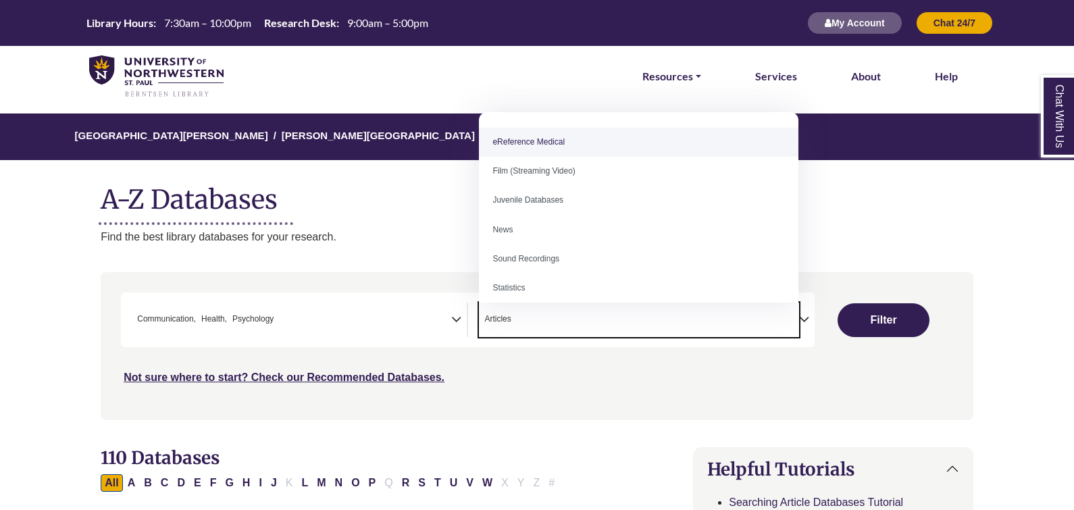
scroll to position [94, 0]
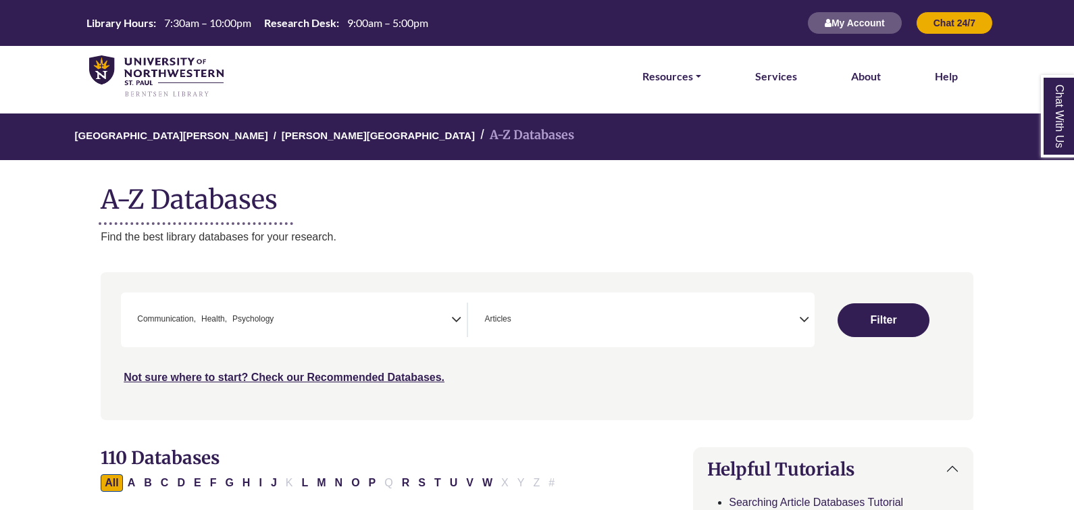
click at [598, 377] on div "Not sure where to start? Check our Recommended Databases." at bounding box center [433, 372] width 624 height 28
click at [901, 309] on button "Filter" at bounding box center [883, 320] width 92 height 34
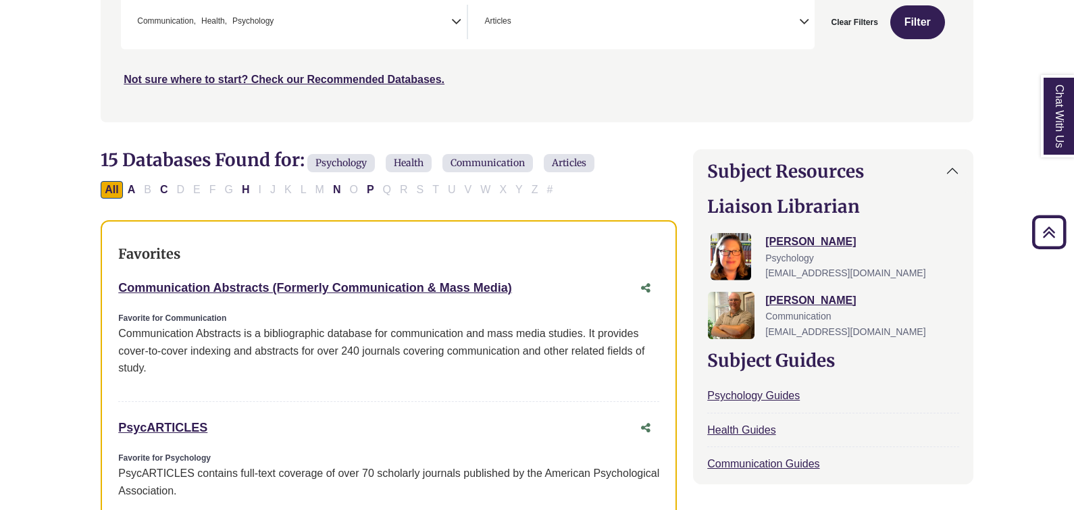
scroll to position [304, 0]
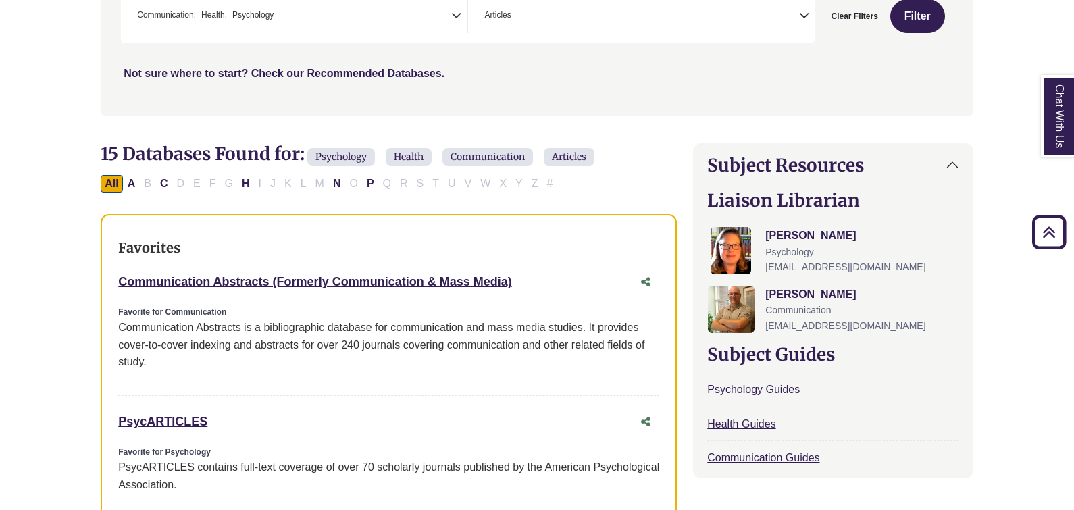
click at [519, 376] on div "Favorite for Communication Communication Abstracts is a bibliographic database …" at bounding box center [388, 344] width 541 height 76
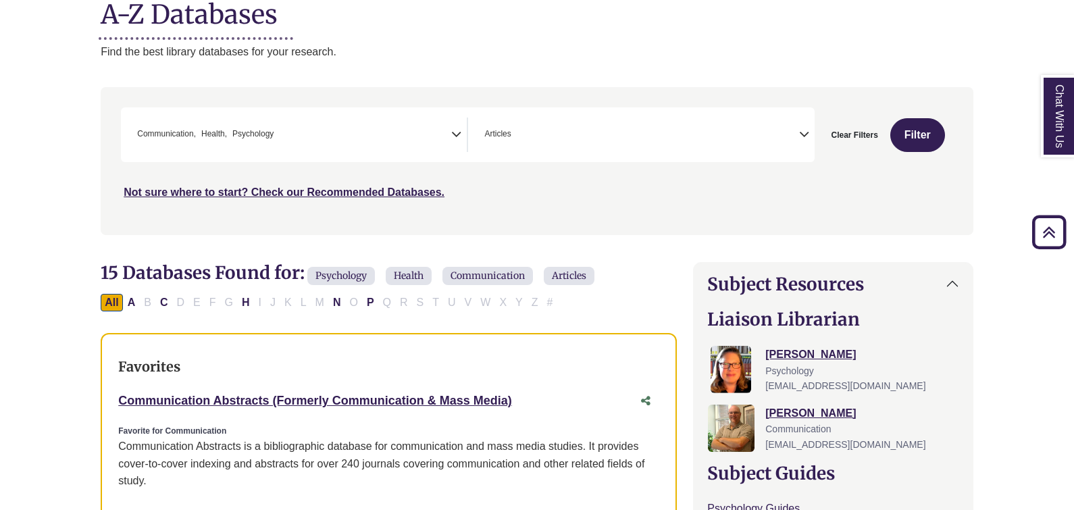
scroll to position [184, 0]
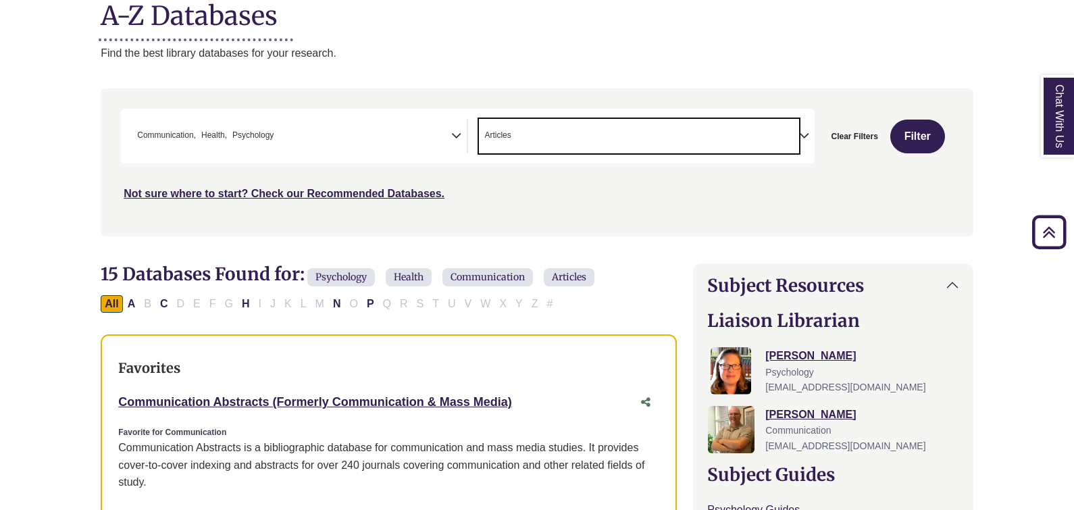
click at [785, 138] on span "× Articles" at bounding box center [638, 136] width 319 height 34
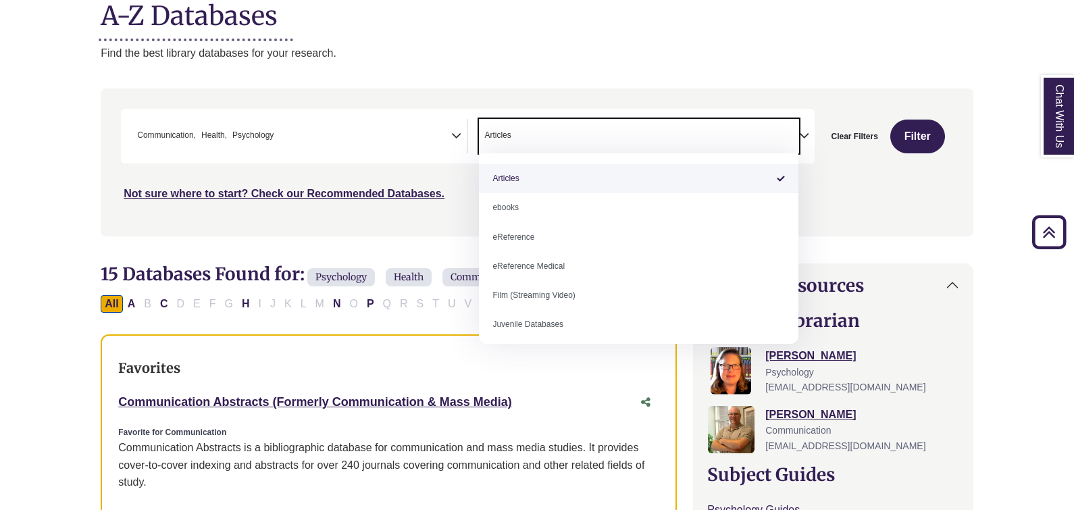
click at [807, 134] on icon "Search filters" at bounding box center [804, 134] width 10 height 20
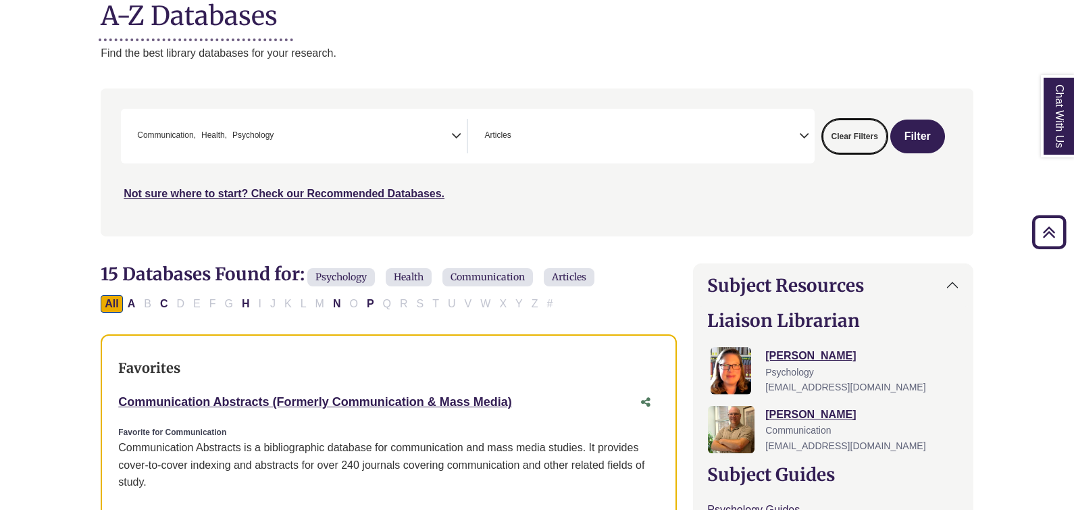
click at [841, 138] on button "Clear Filters" at bounding box center [854, 137] width 64 height 34
select select "Database Subject Filter"
select select "Database Types Filter"
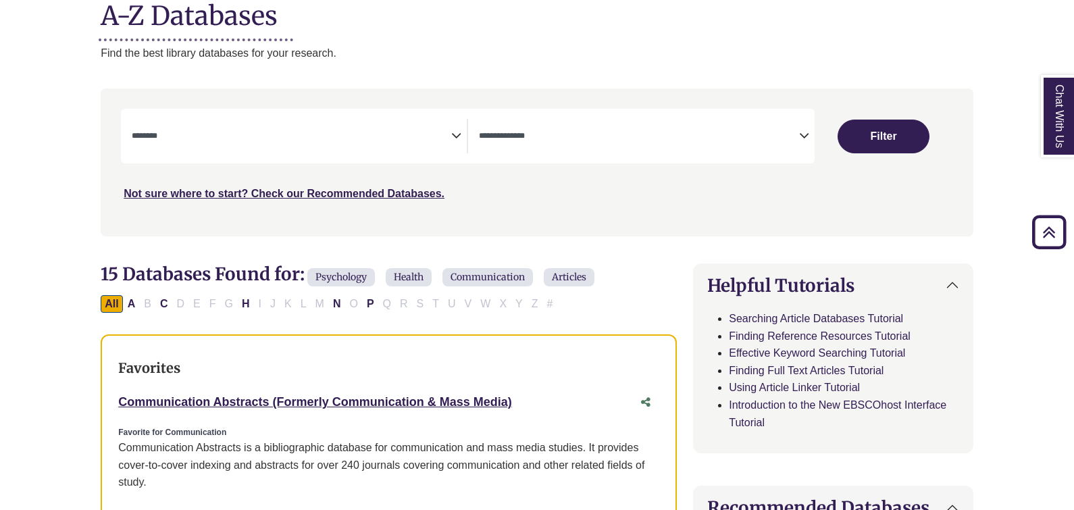
select select "Database Subject Filter"
select select "Database Types Filter"
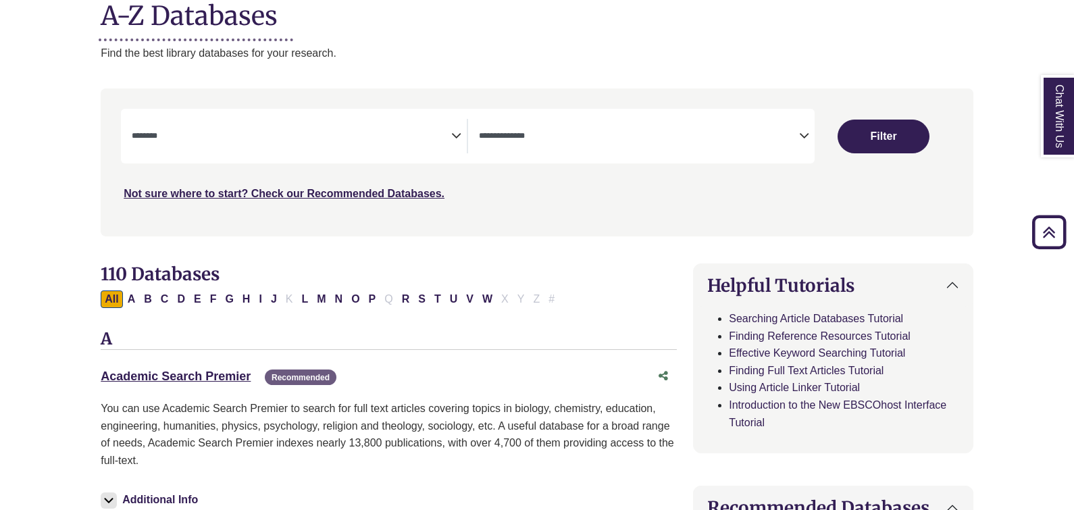
click at [400, 131] on span "Search filters" at bounding box center [291, 133] width 319 height 11
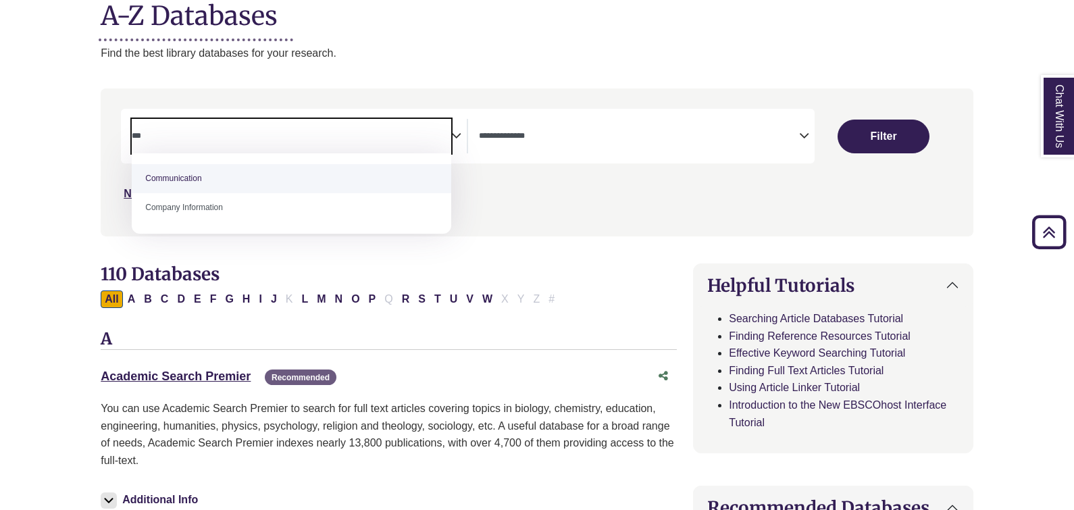
type textarea "***"
select select "*****"
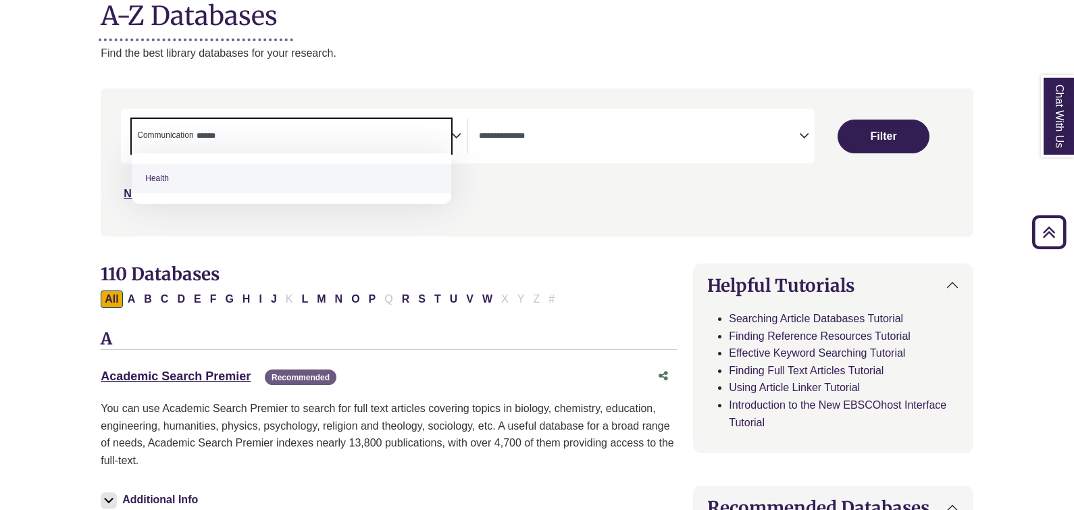
type textarea "******"
type textarea "***"
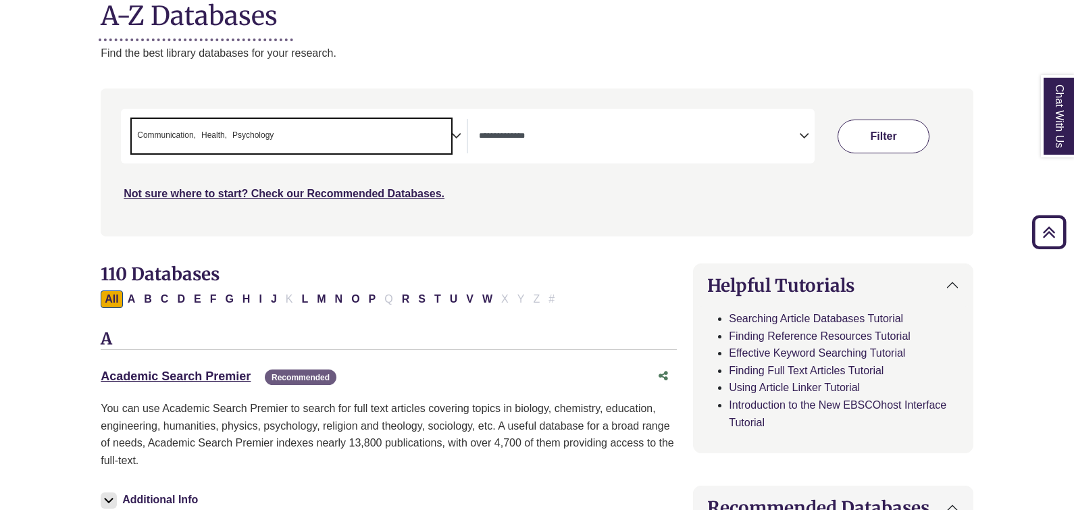
click at [887, 130] on button "Filter" at bounding box center [883, 137] width 92 height 34
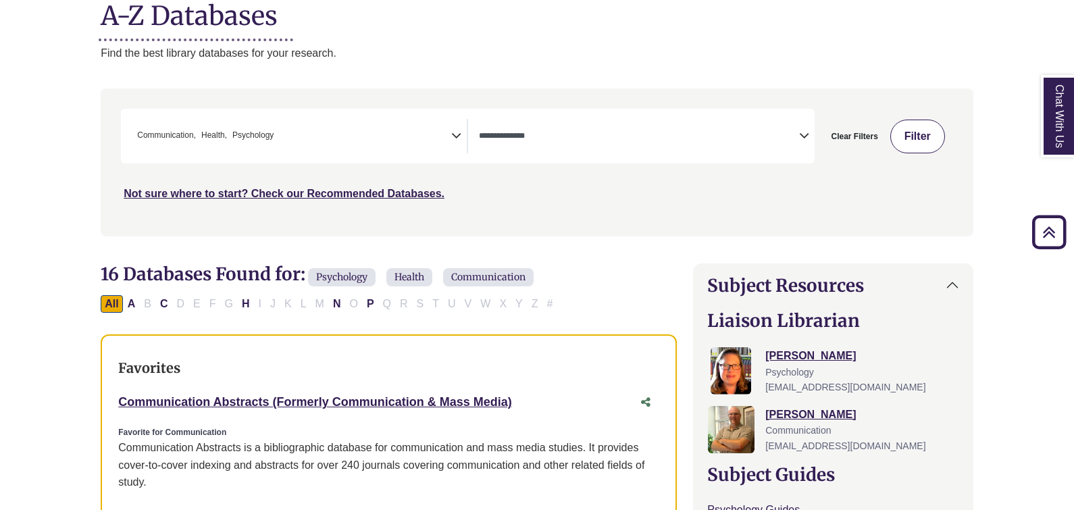
click at [914, 142] on button "Filter" at bounding box center [917, 137] width 55 height 34
select select "Database Types Filter"
click at [191, 132] on span "Communication" at bounding box center [166, 135] width 59 height 13
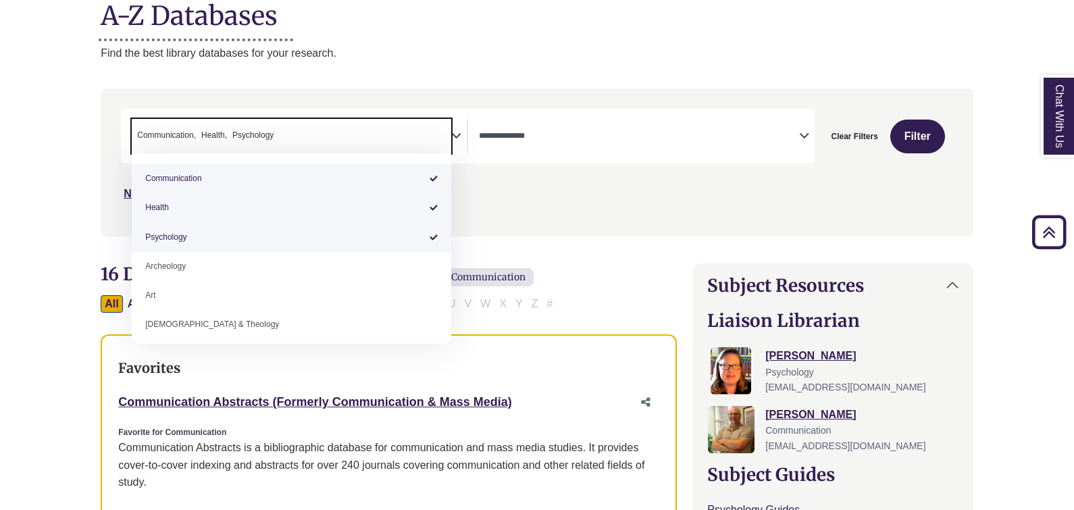
drag, startPoint x: 191, startPoint y: 132, endPoint x: 163, endPoint y: 131, distance: 28.4
click at [163, 131] on span "Communication" at bounding box center [166, 135] width 59 height 13
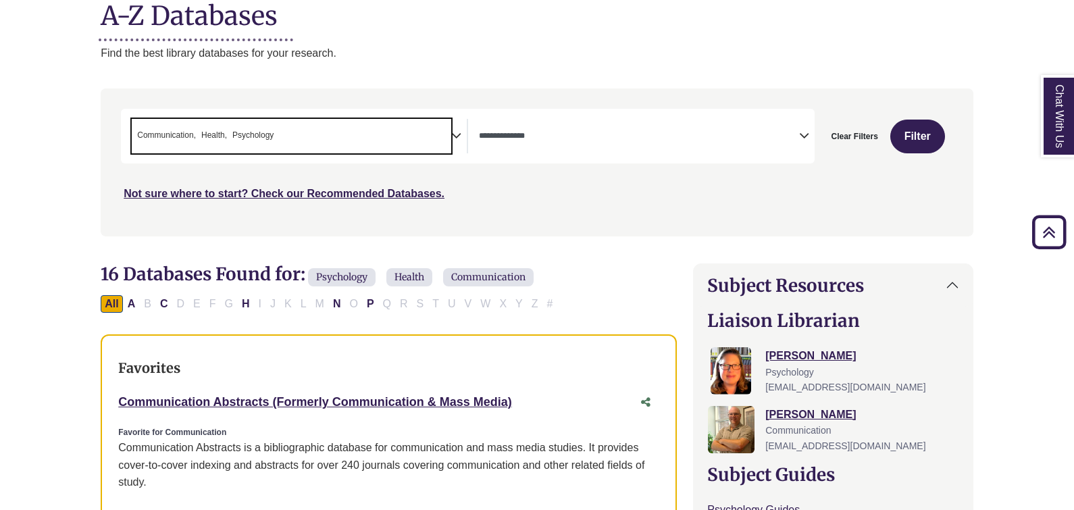
click at [199, 128] on ul "× Communication × Health × Psychology" at bounding box center [204, 133] width 144 height 11
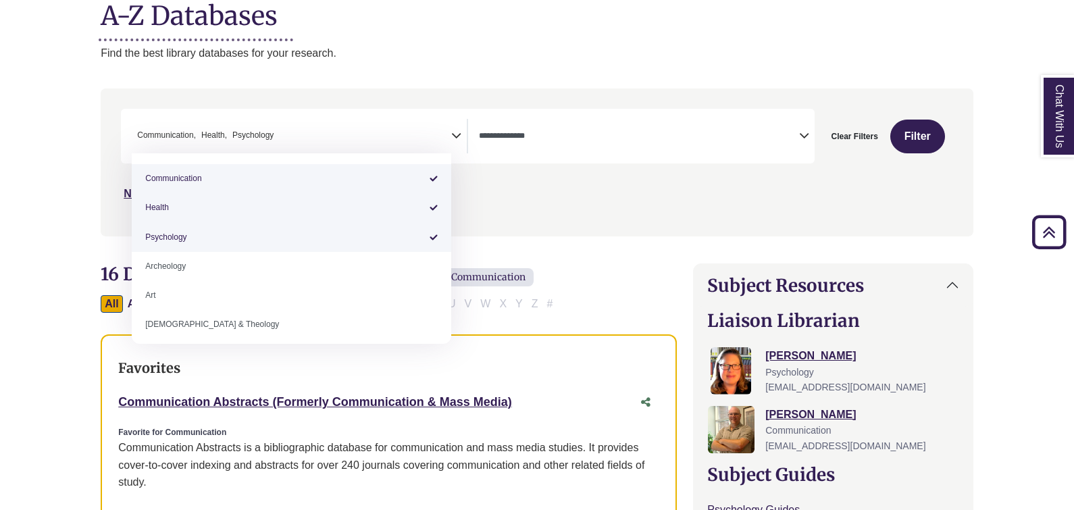
select select "*****"
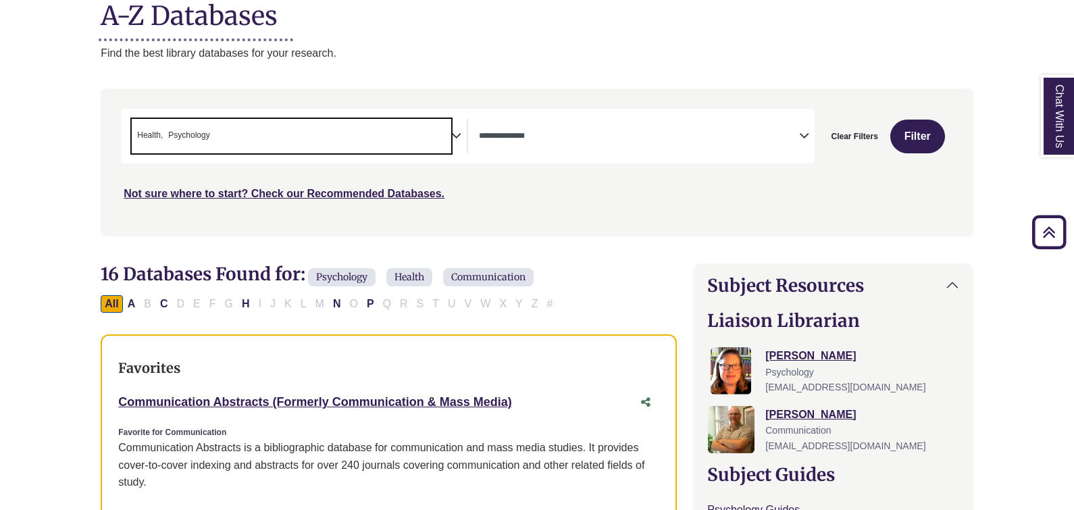
click at [395, 146] on span "× Health × Psychology" at bounding box center [291, 136] width 319 height 34
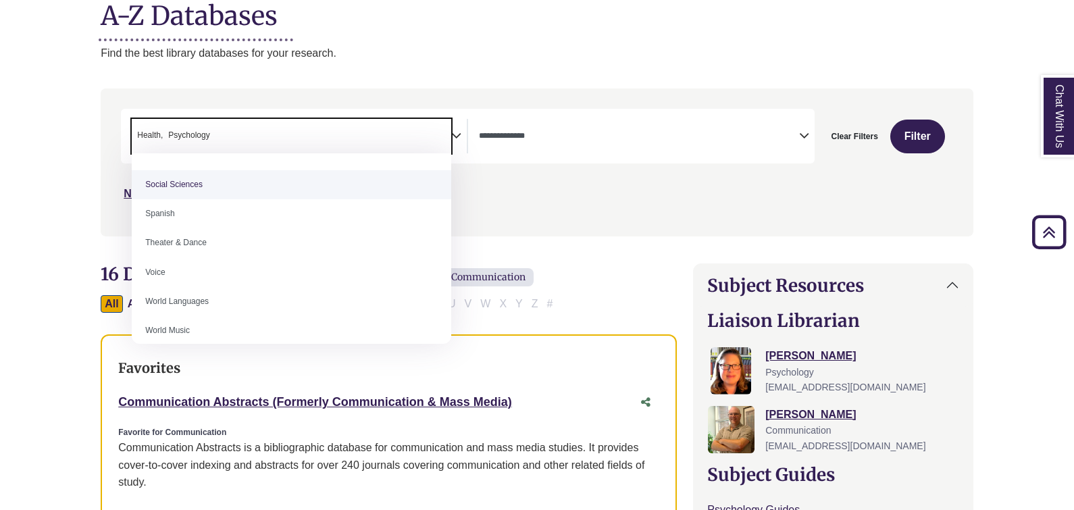
scroll to position [1202, 0]
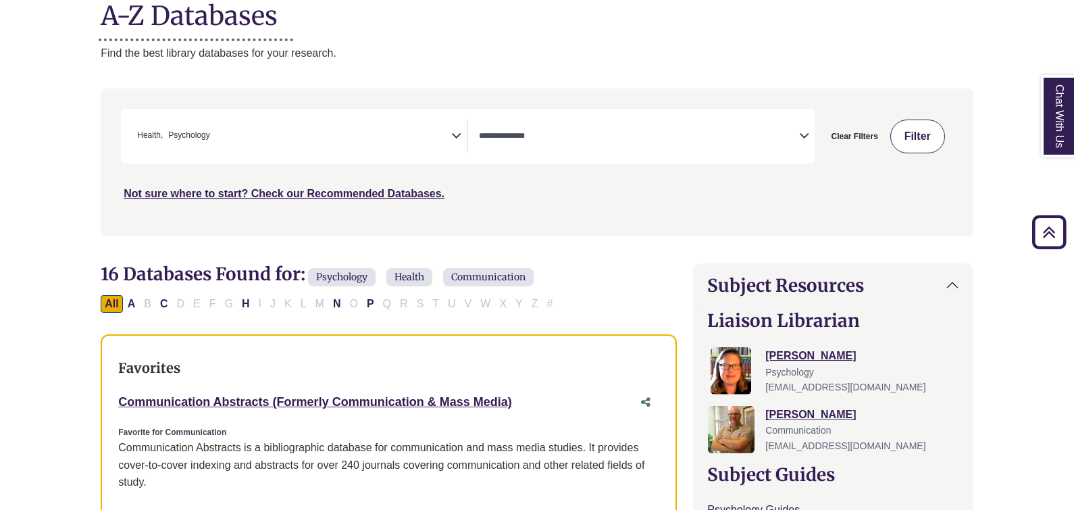
click at [897, 144] on button "Filter" at bounding box center [917, 137] width 55 height 34
select select "Database Types Filter"
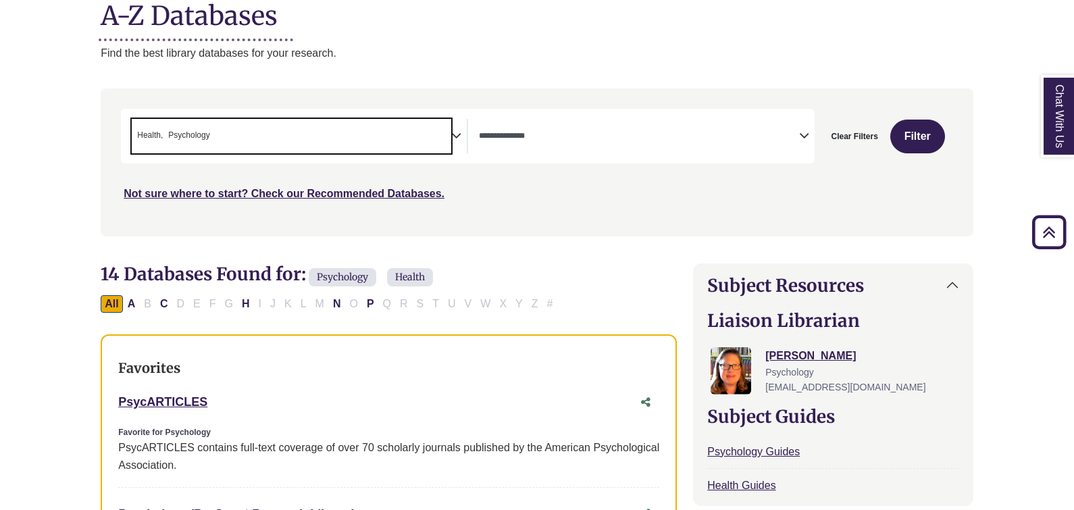
click at [360, 126] on span "× Health × Psychology" at bounding box center [291, 136] width 319 height 34
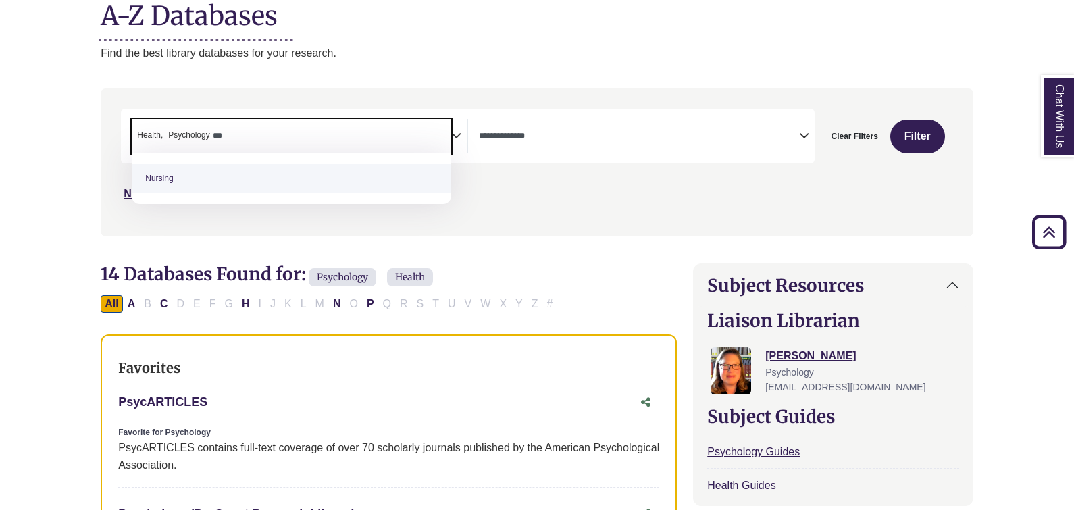
type textarea "***"
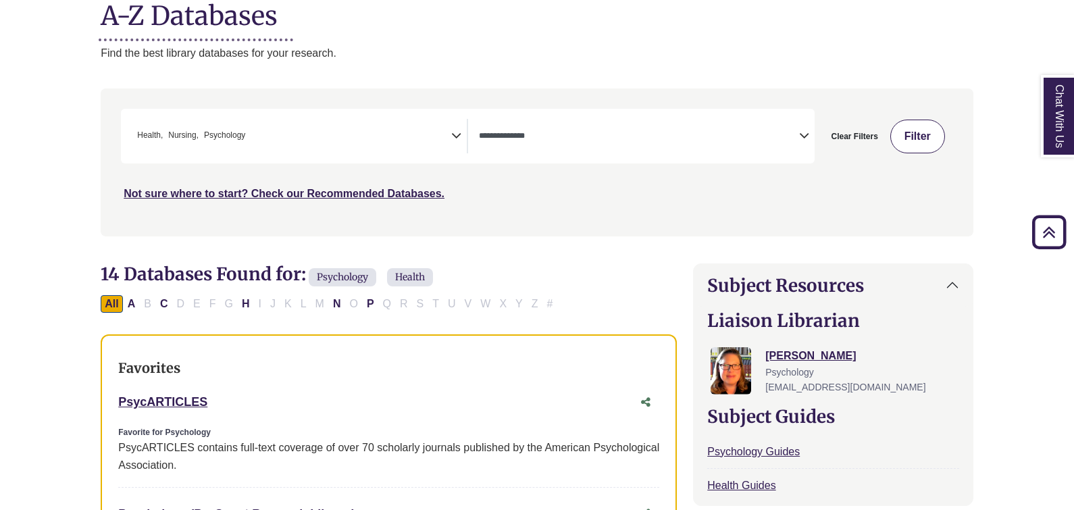
click at [915, 136] on button "Filter" at bounding box center [917, 137] width 55 height 34
select select "Database Types Filter"
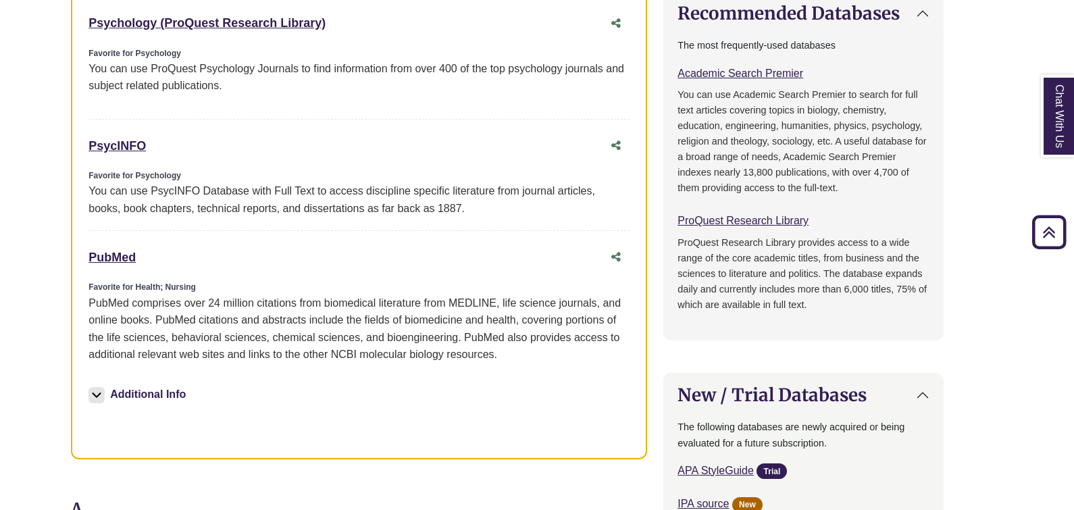
scroll to position [1046, 30]
click at [97, 390] on img at bounding box center [96, 394] width 16 height 16
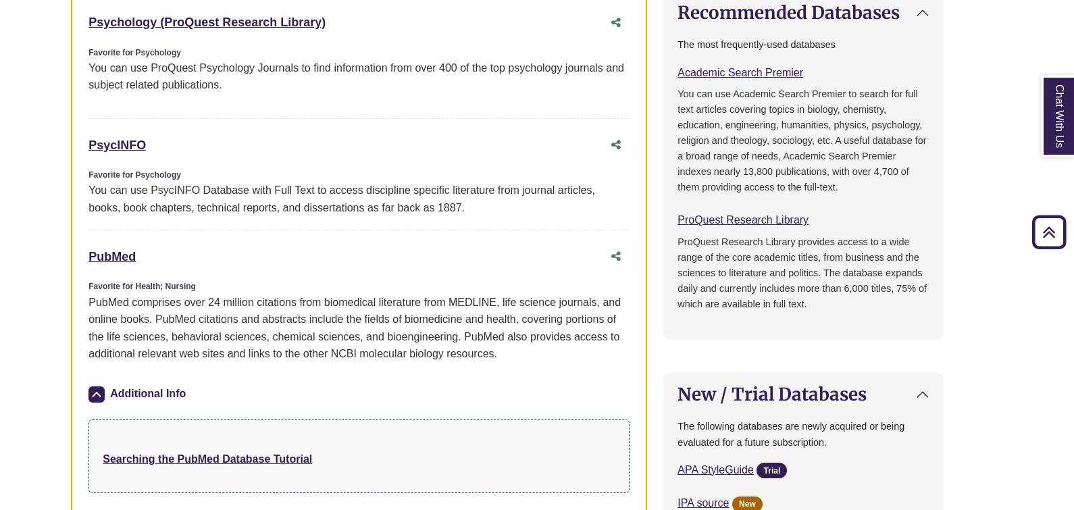
click at [89, 390] on img at bounding box center [96, 394] width 16 height 16
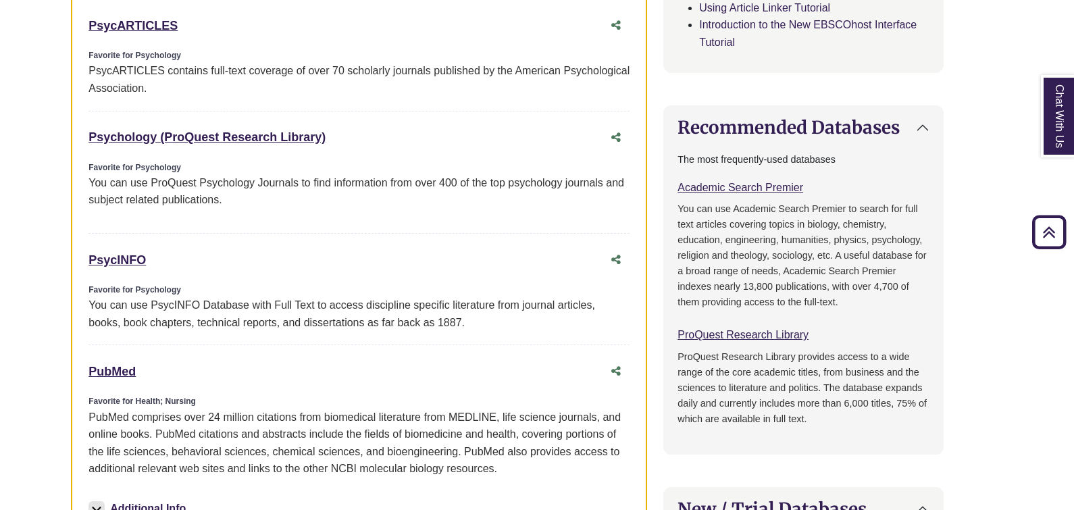
scroll to position [922, 30]
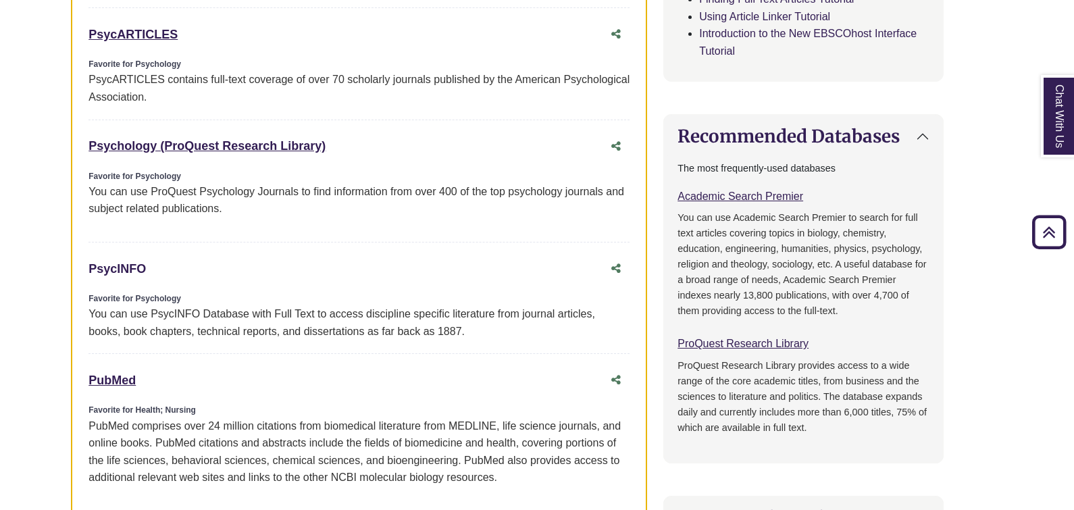
click at [126, 265] on link "PsycINFO This link opens in a new window" at bounding box center [116, 269] width 57 height 14
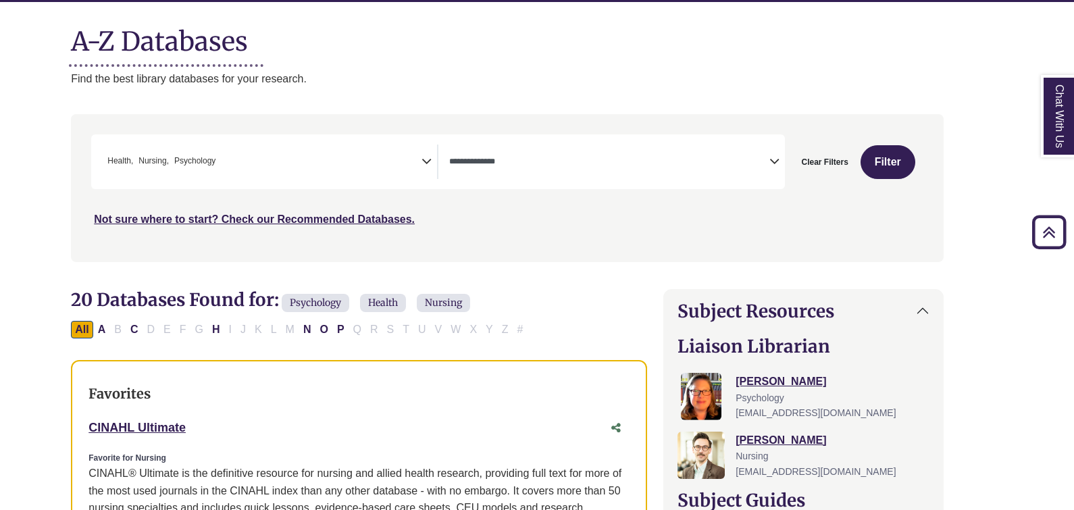
scroll to position [0, 30]
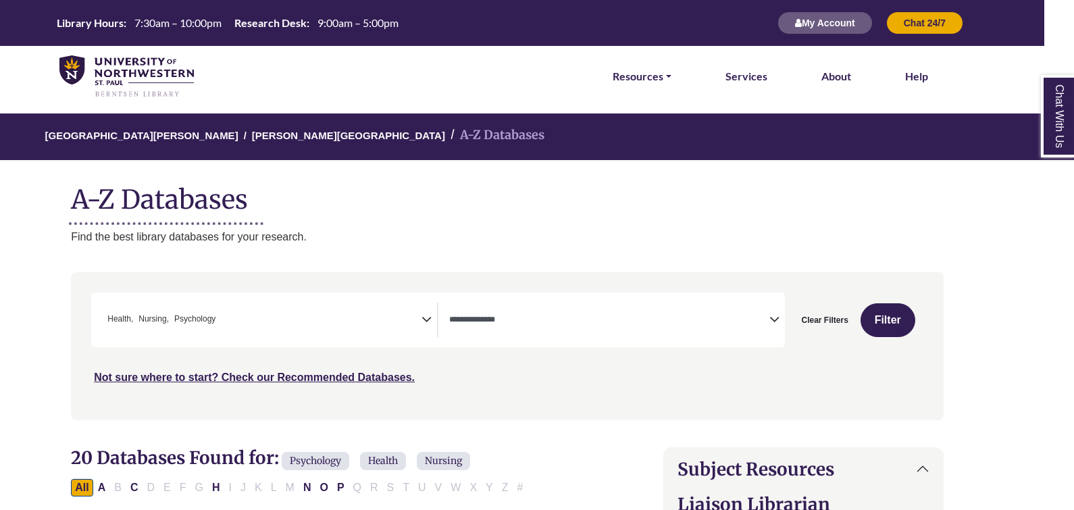
click at [641, 307] on span "Search filters" at bounding box center [608, 320] width 319 height 34
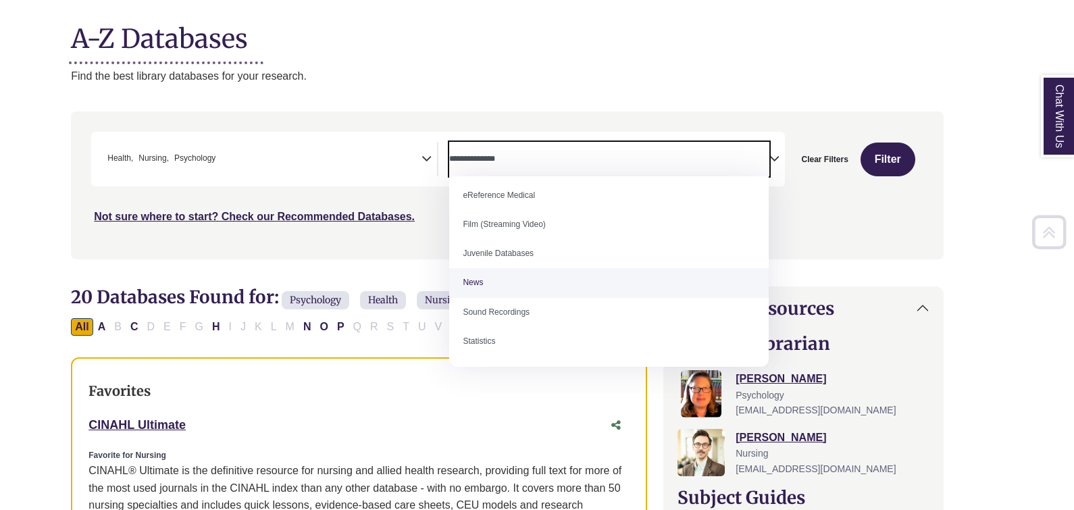
scroll to position [161, 30]
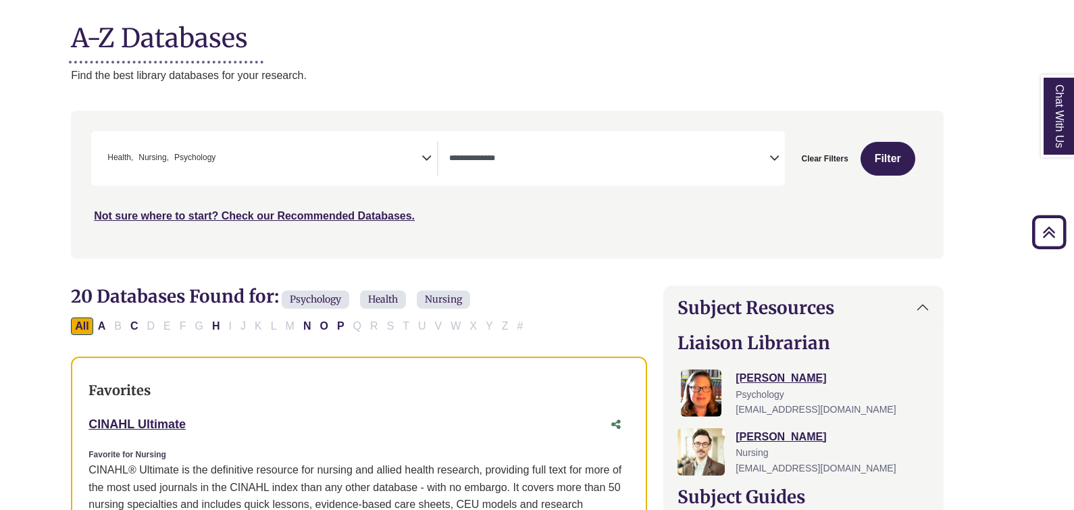
click at [801, 262] on div "**********" at bounding box center [507, 194] width 889 height 167
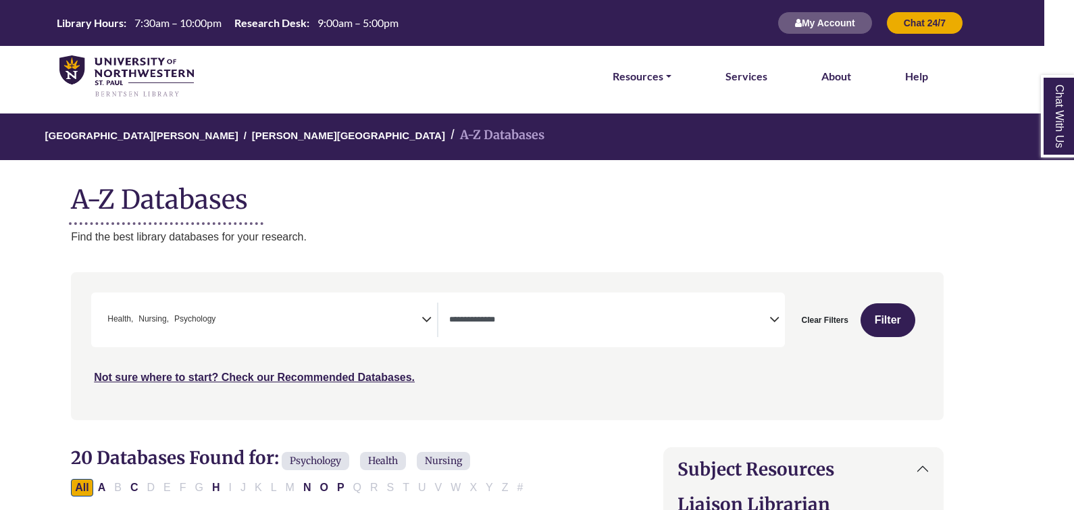
click at [445, 136] on li "A-Z Databases" at bounding box center [494, 136] width 99 height 20
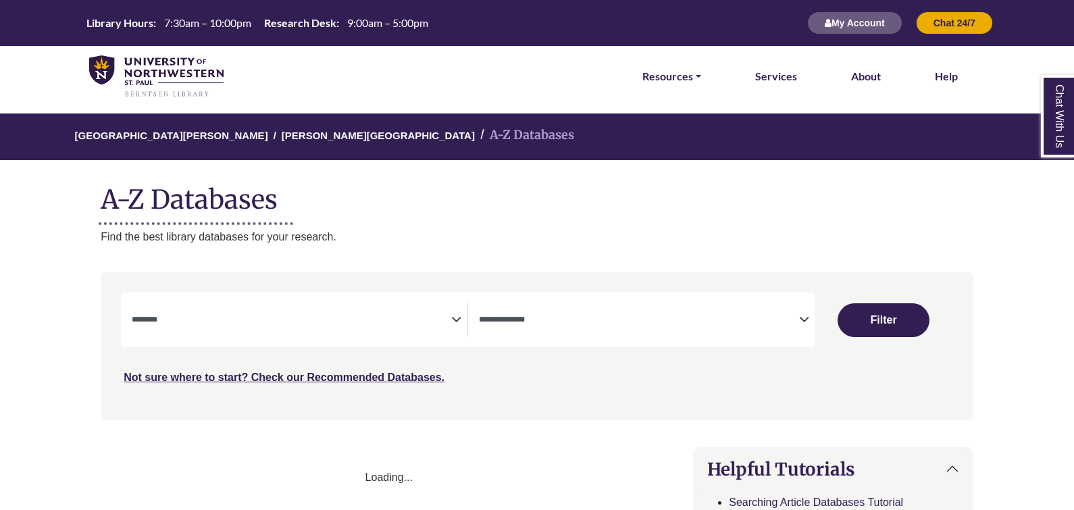
select select "Database Subject Filter"
select select "Database Types Filter"
select select "Database Subject Filter"
select select "Database Types Filter"
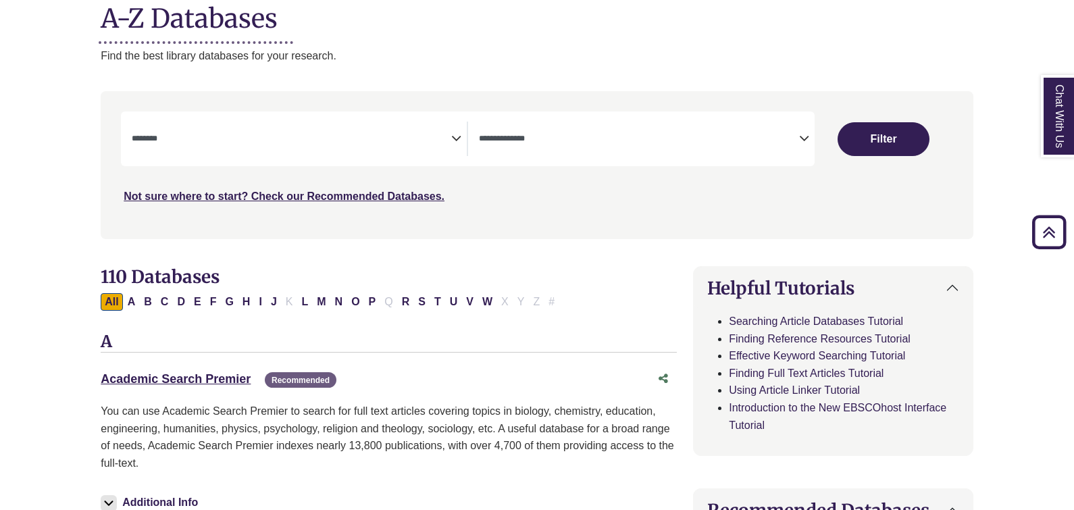
scroll to position [192, 0]
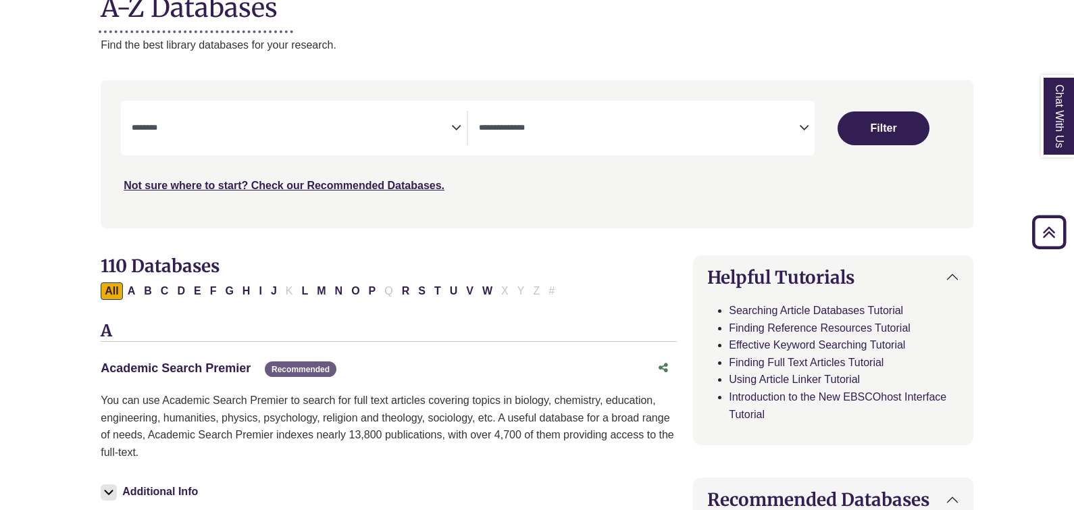
click at [236, 365] on link "Academic Search Premier This link opens in a new window" at bounding box center [176, 368] width 150 height 14
